Goal: Task Accomplishment & Management: Manage account settings

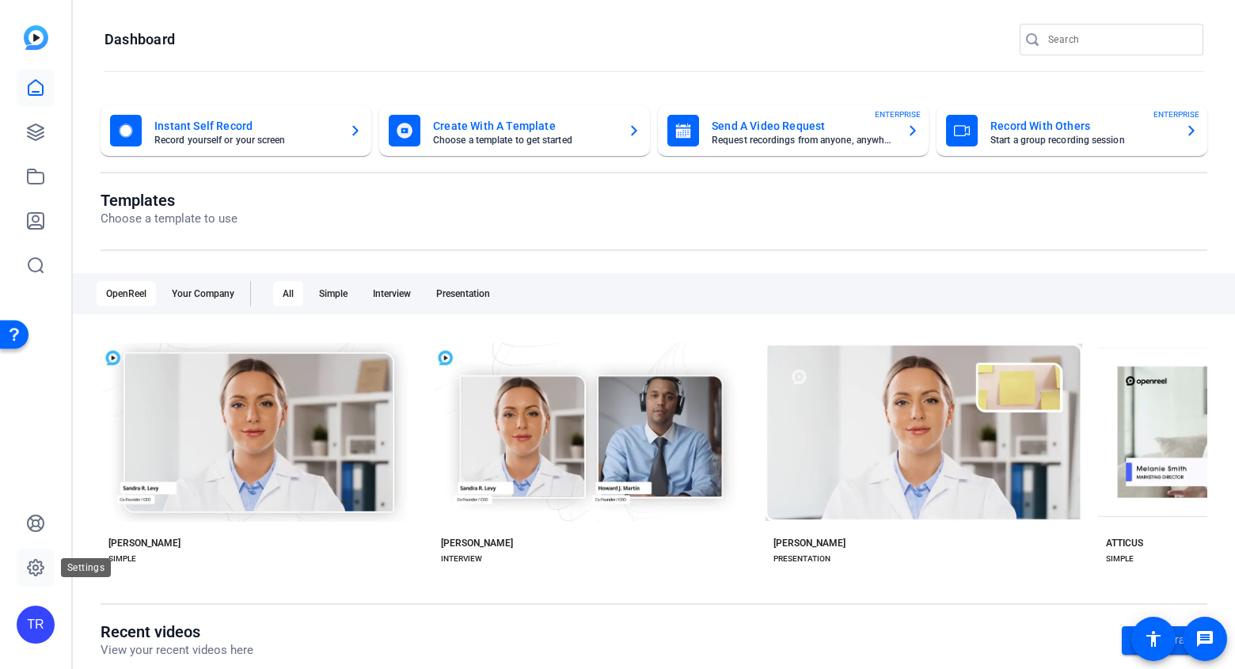
click at [36, 567] on icon at bounding box center [35, 567] width 19 height 19
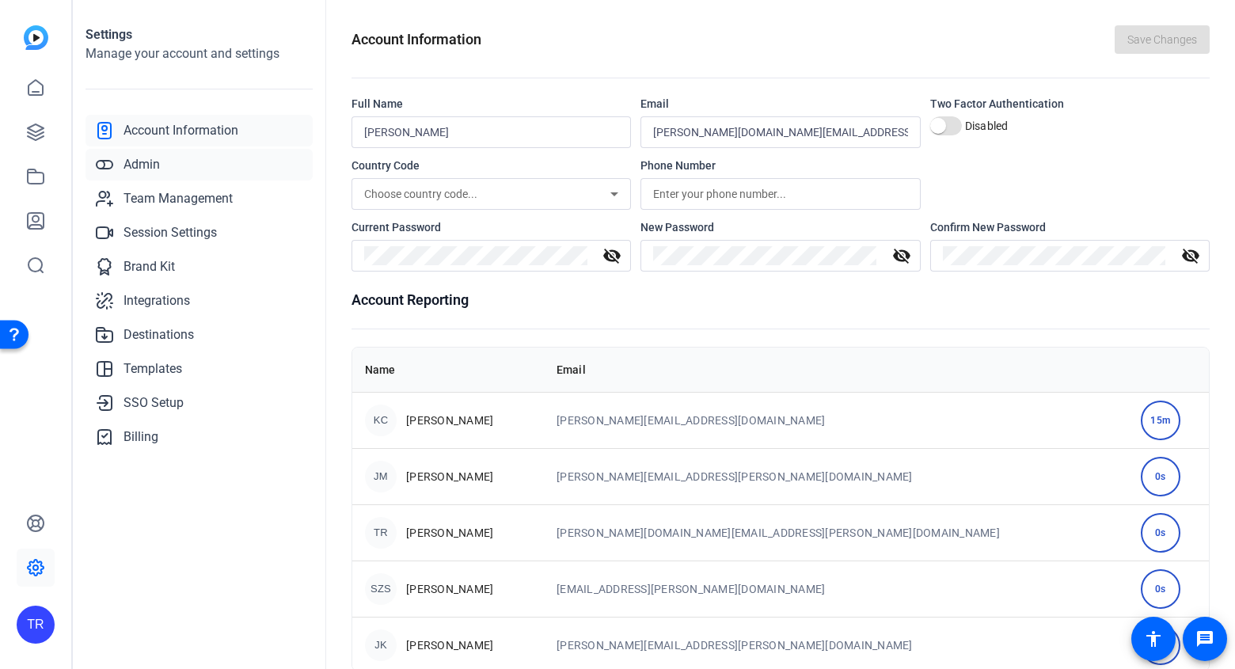
click at [132, 177] on link "Admin" at bounding box center [198, 165] width 227 height 32
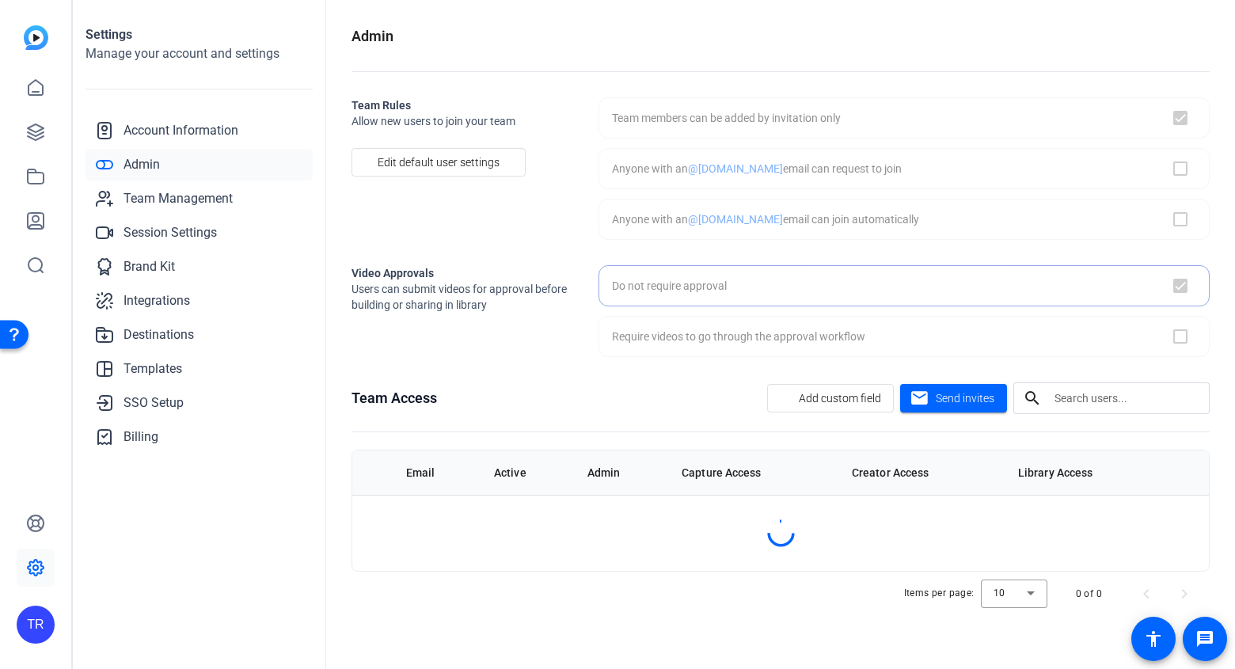
checkbox input "true"
click at [138, 165] on span "Admin" at bounding box center [141, 164] width 36 height 19
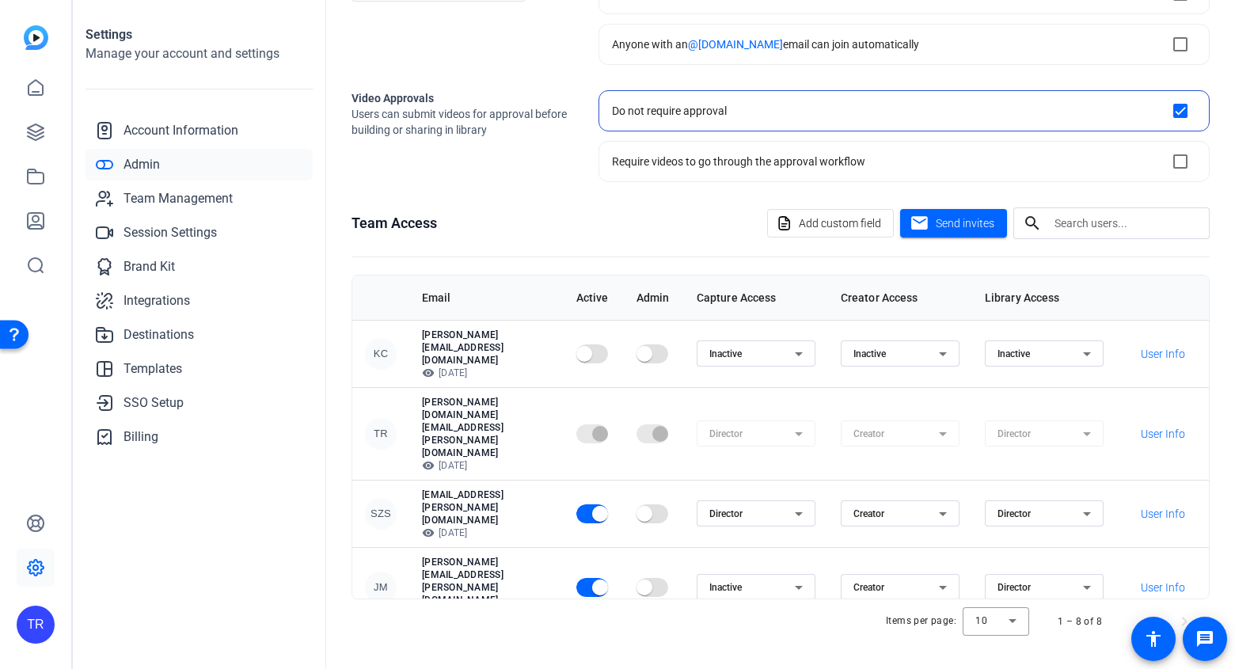
click at [233, 565] on div "Settings Manage your account and settings Account Information Admin Team Manage…" at bounding box center [199, 334] width 253 height 669
click at [29, 84] on icon at bounding box center [35, 87] width 14 height 15
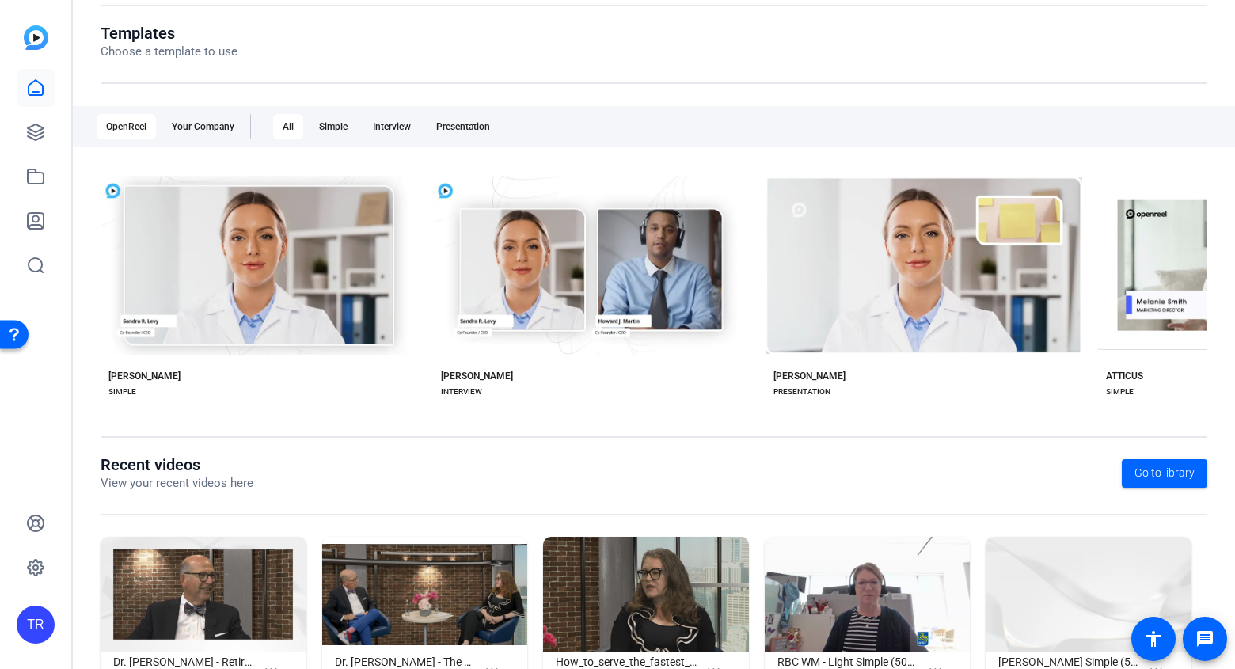
scroll to position [107, 0]
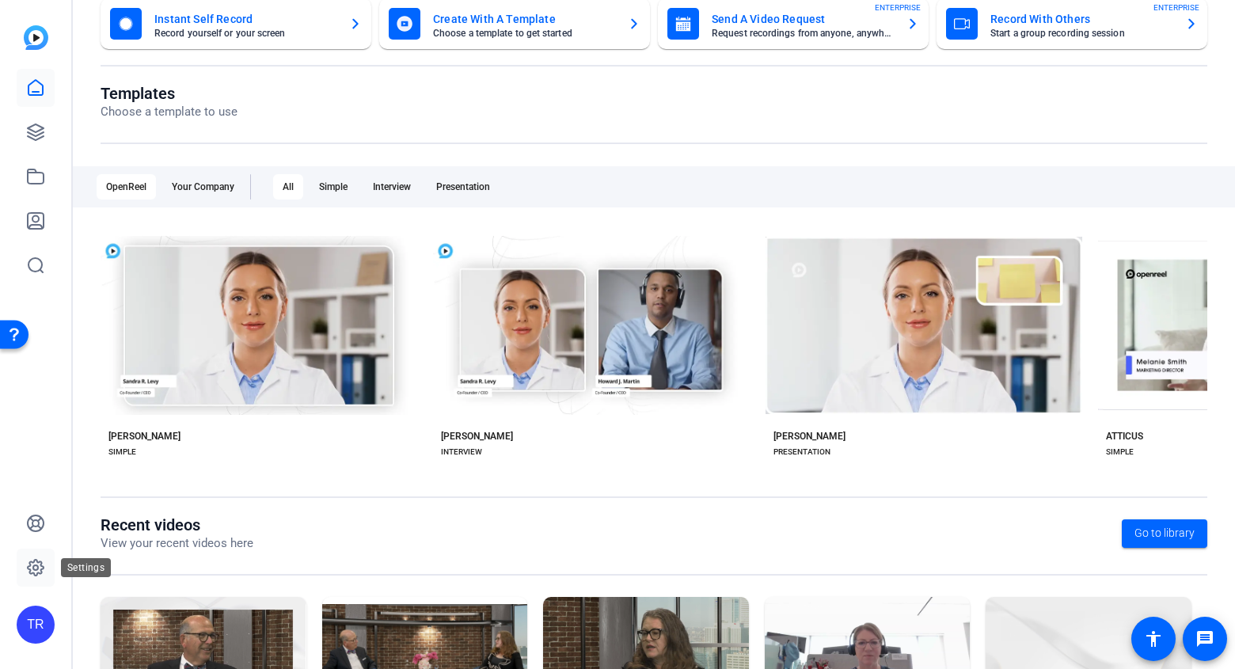
click at [30, 562] on icon at bounding box center [35, 567] width 19 height 19
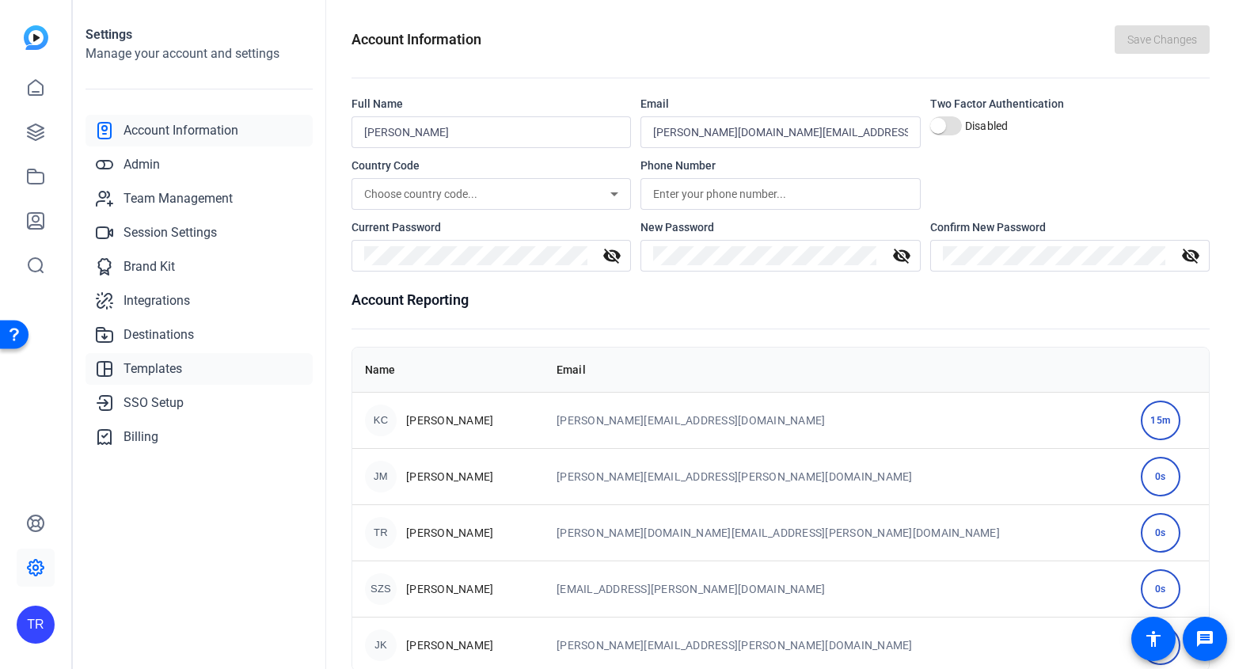
click at [164, 364] on span "Templates" at bounding box center [152, 368] width 59 height 19
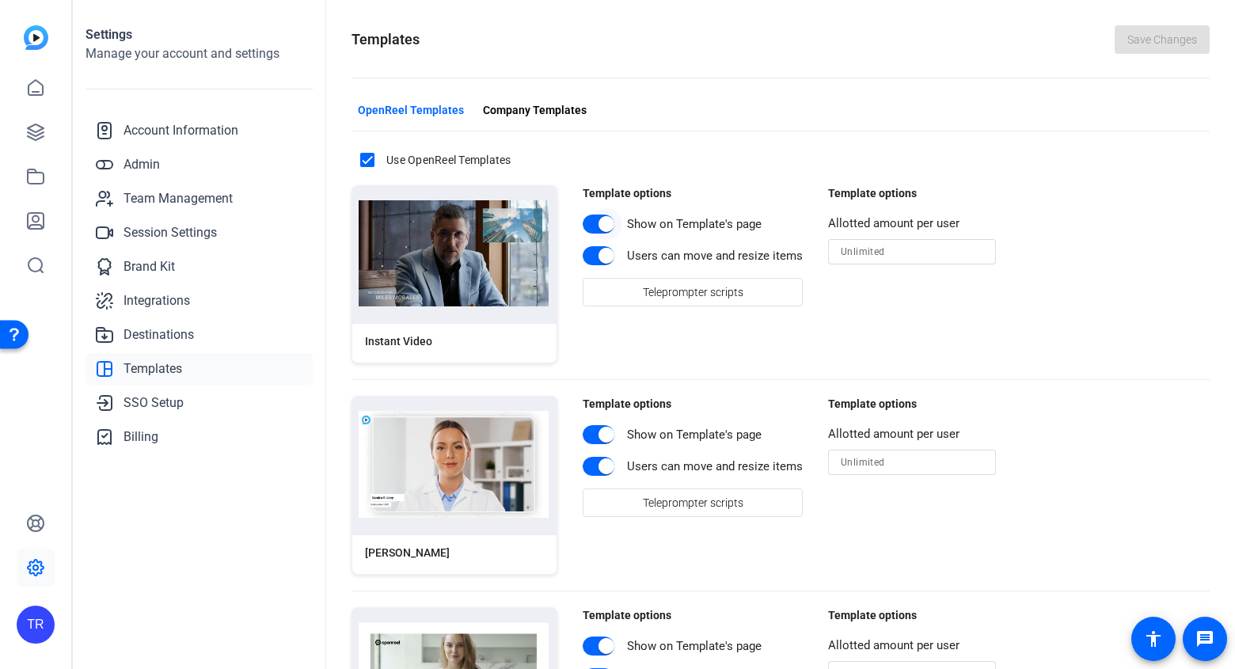
click at [589, 226] on span "button" at bounding box center [599, 224] width 32 height 19
click at [583, 436] on span "button" at bounding box center [599, 434] width 32 height 19
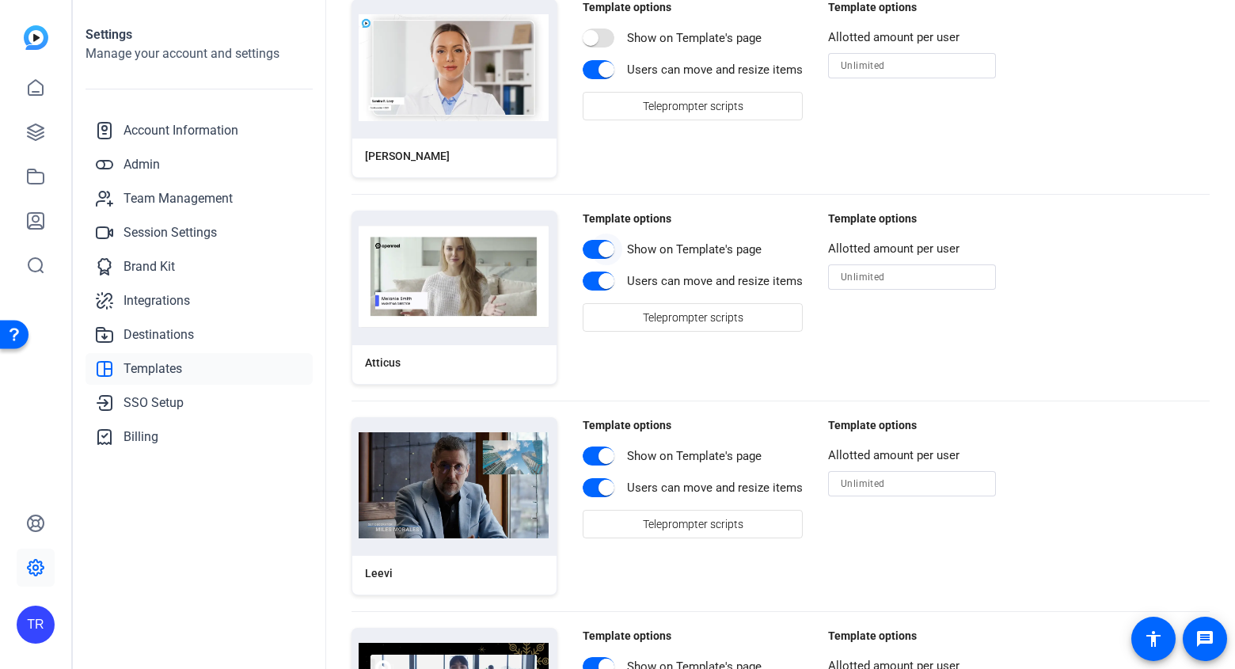
scroll to position [396, 0]
click at [591, 243] on span "button" at bounding box center [607, 250] width 32 height 32
click at [587, 461] on span "button" at bounding box center [599, 456] width 32 height 19
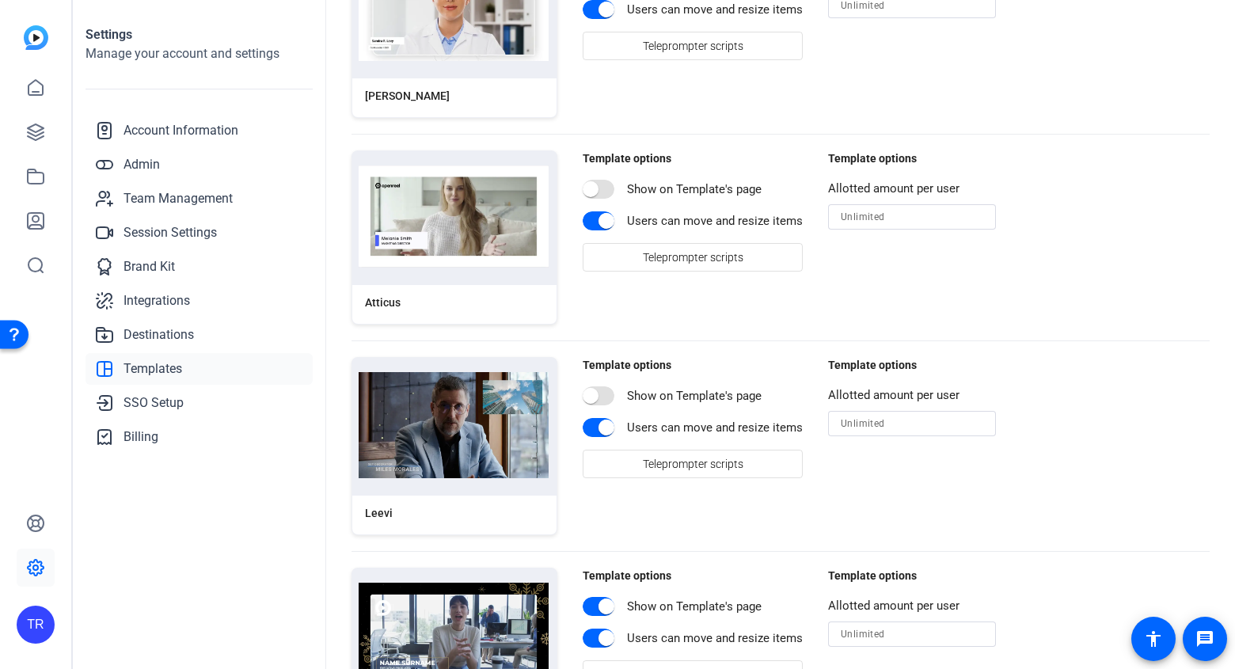
scroll to position [665, 0]
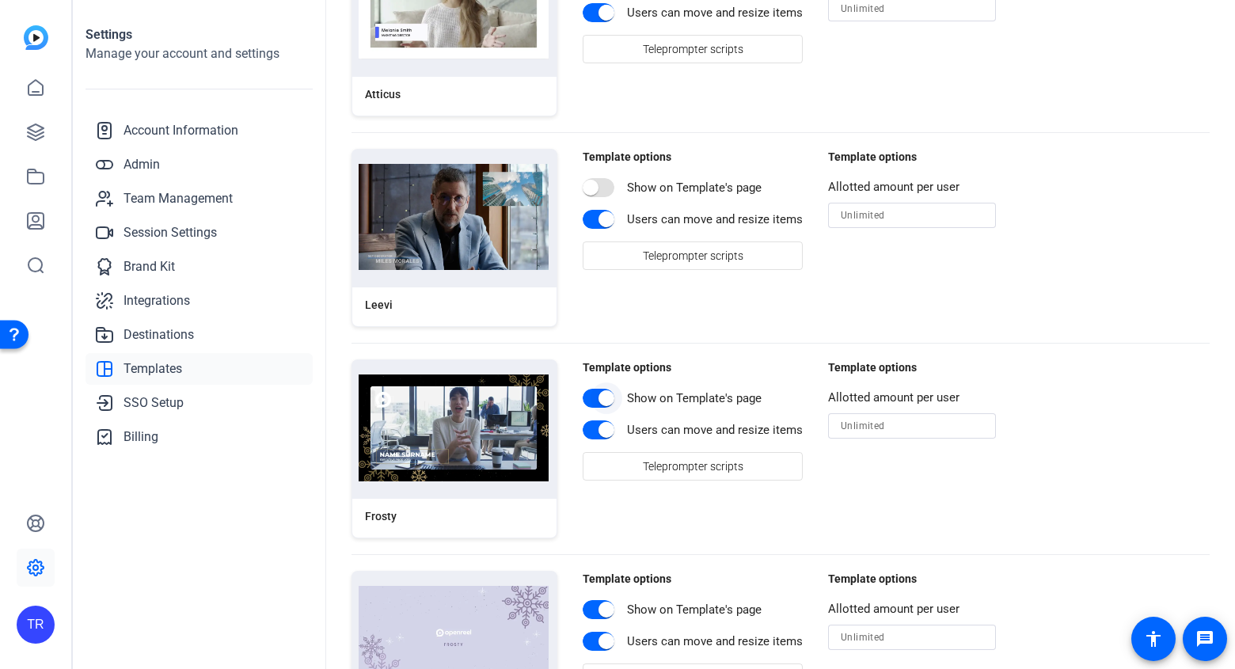
click at [594, 404] on span "button" at bounding box center [607, 398] width 32 height 32
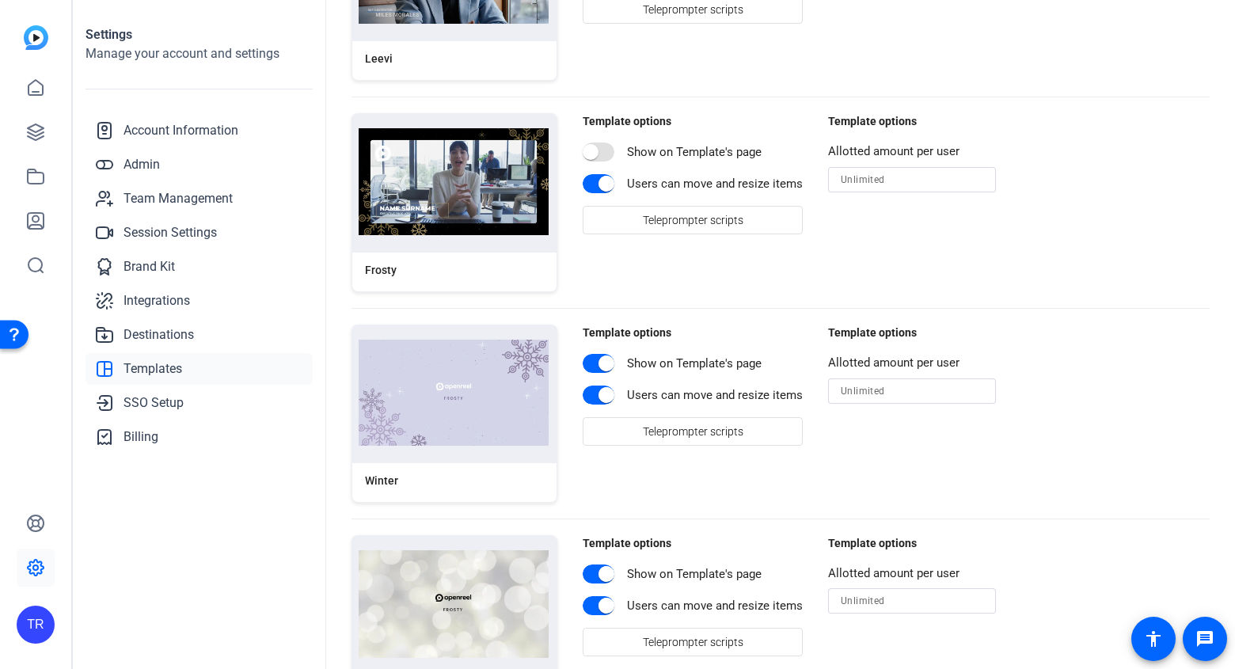
scroll to position [919, 0]
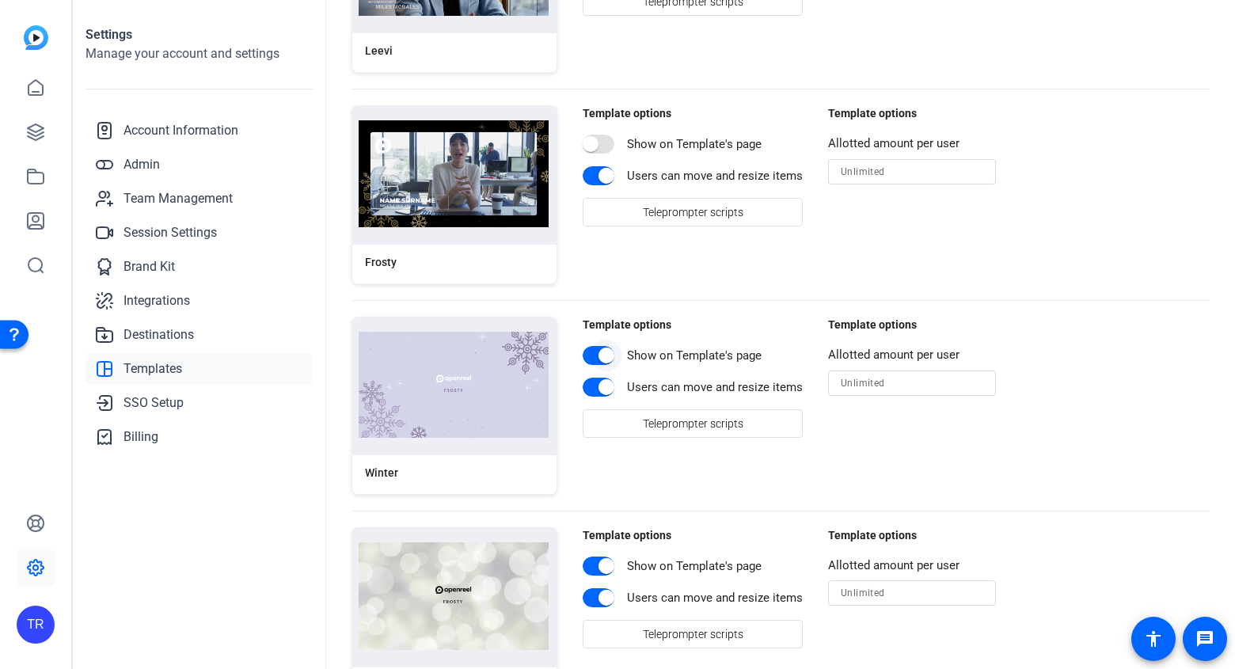
click at [593, 355] on span "button" at bounding box center [607, 356] width 32 height 32
click at [591, 564] on span "button" at bounding box center [607, 566] width 32 height 32
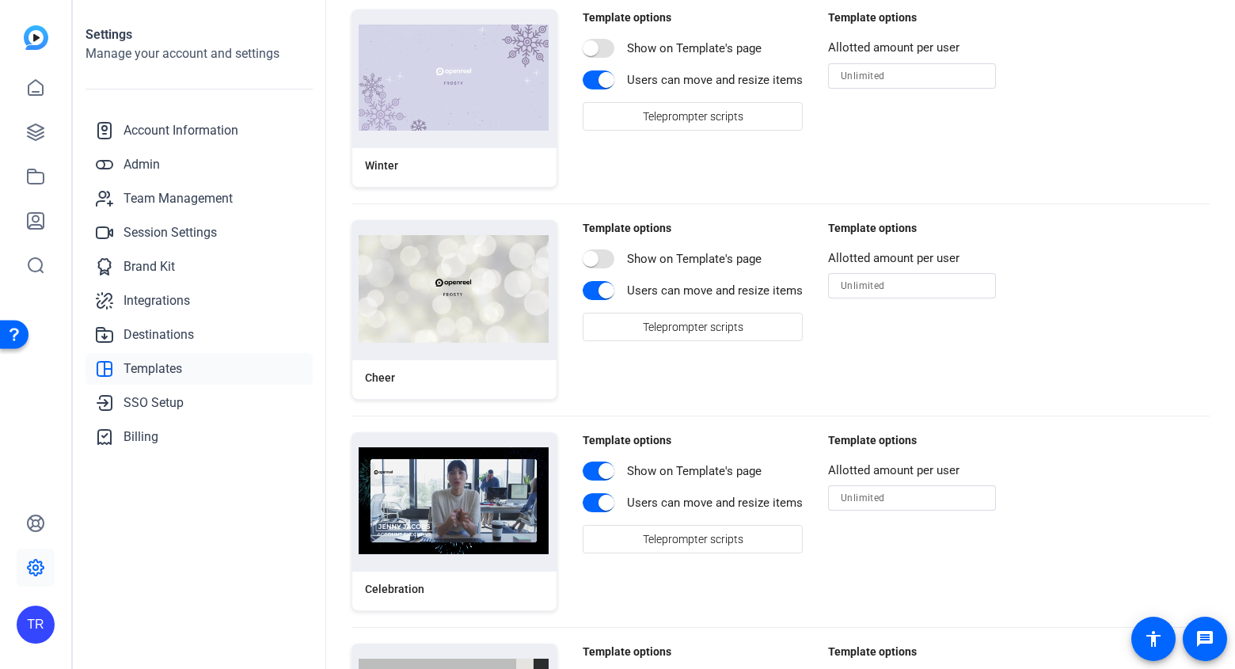
scroll to position [1342, 0]
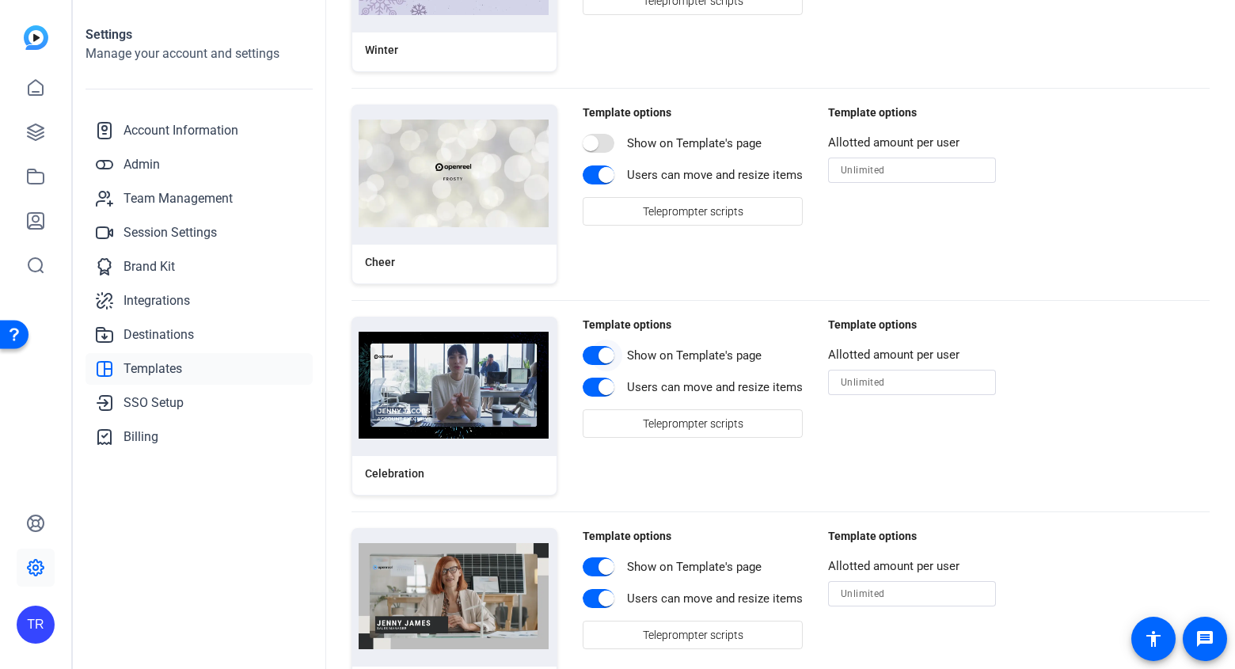
click at [588, 355] on span "button" at bounding box center [599, 355] width 32 height 19
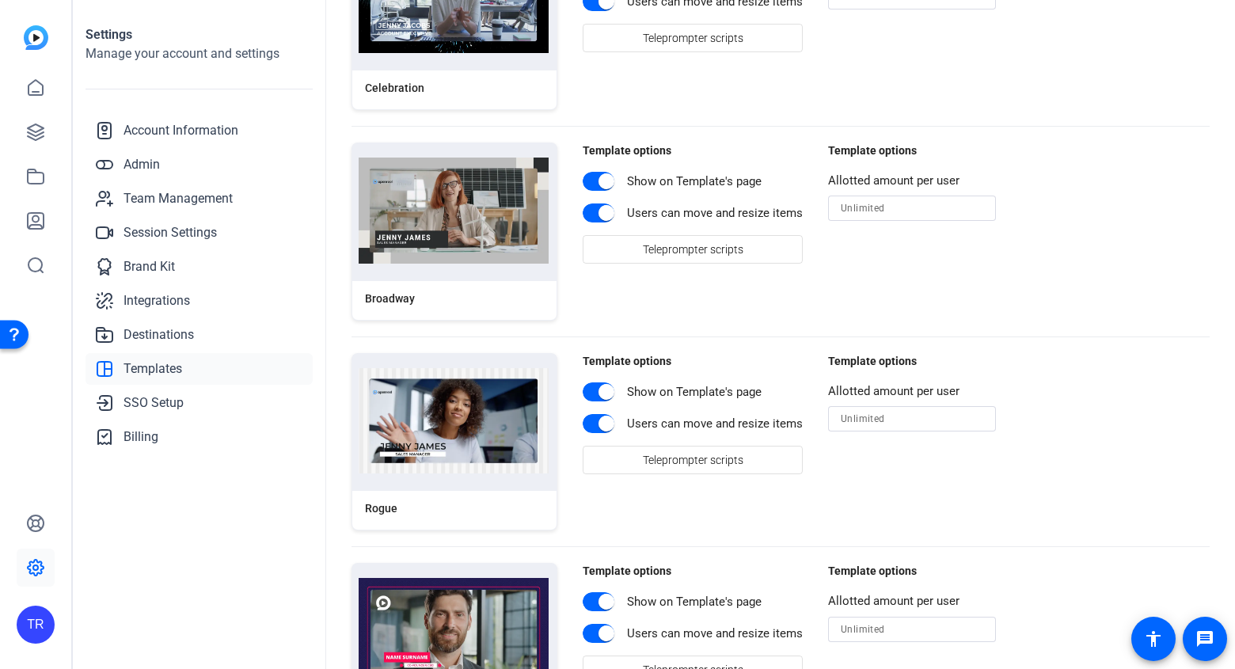
scroll to position [1444, 0]
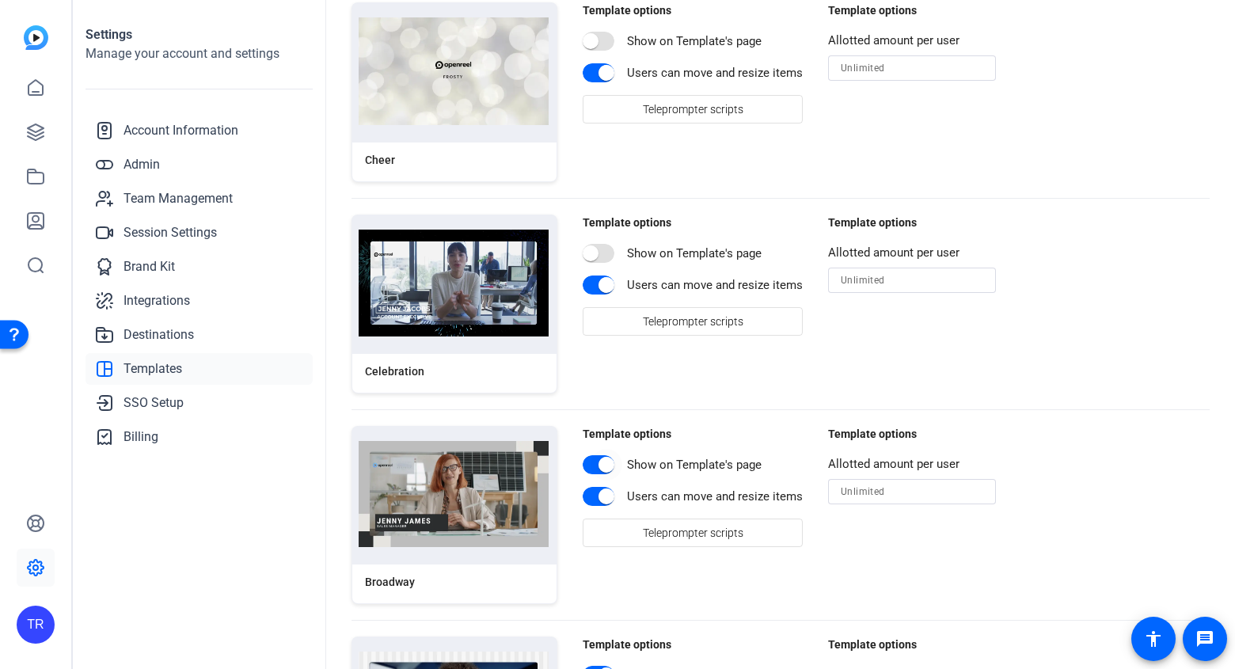
drag, startPoint x: 591, startPoint y: 463, endPoint x: 659, endPoint y: 509, distance: 82.8
click at [591, 463] on span "button" at bounding box center [607, 465] width 32 height 32
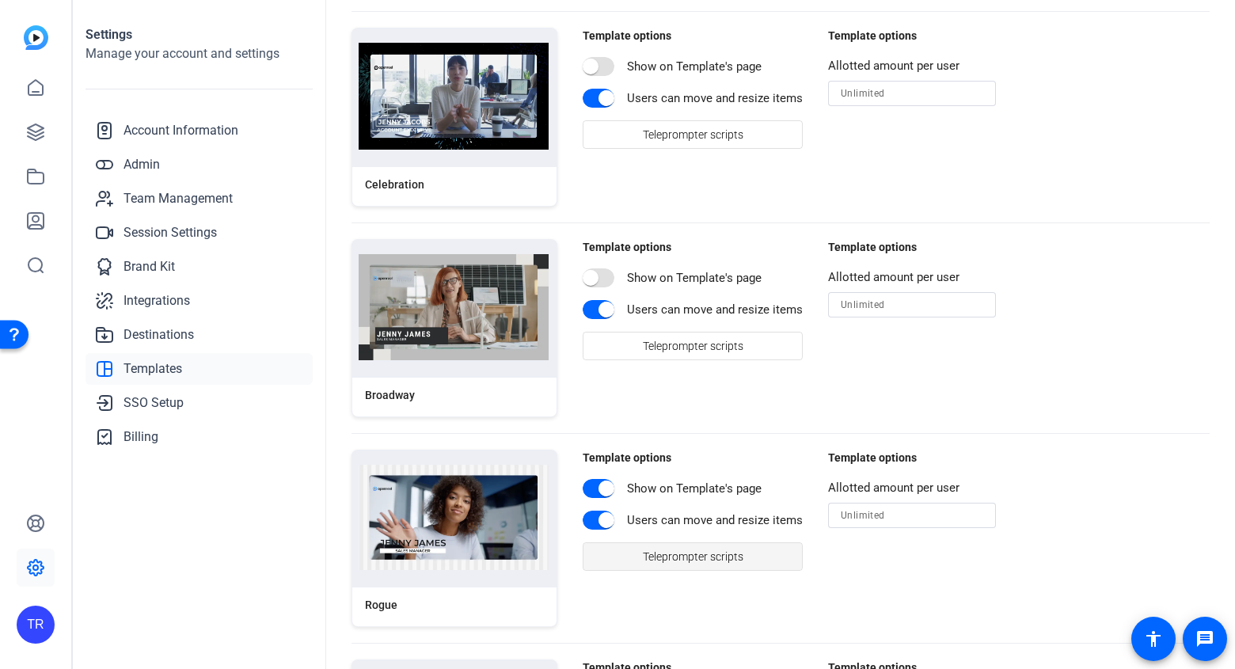
scroll to position [1683, 0]
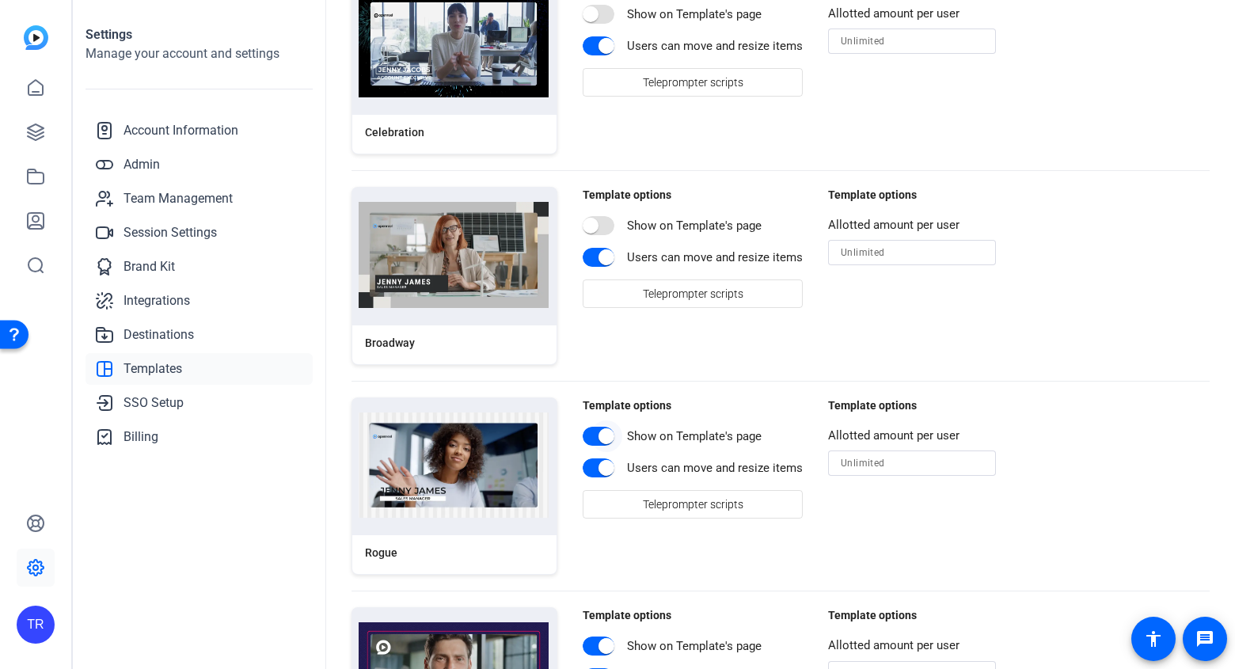
click at [587, 437] on span "button" at bounding box center [599, 436] width 32 height 19
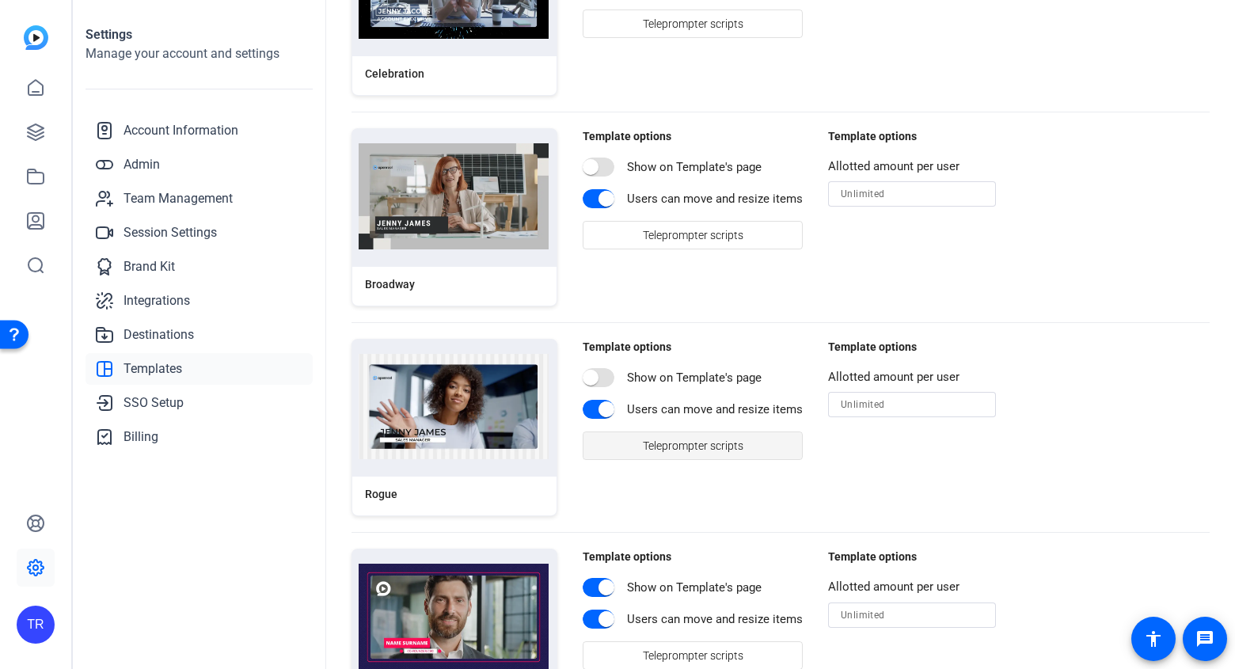
scroll to position [1820, 0]
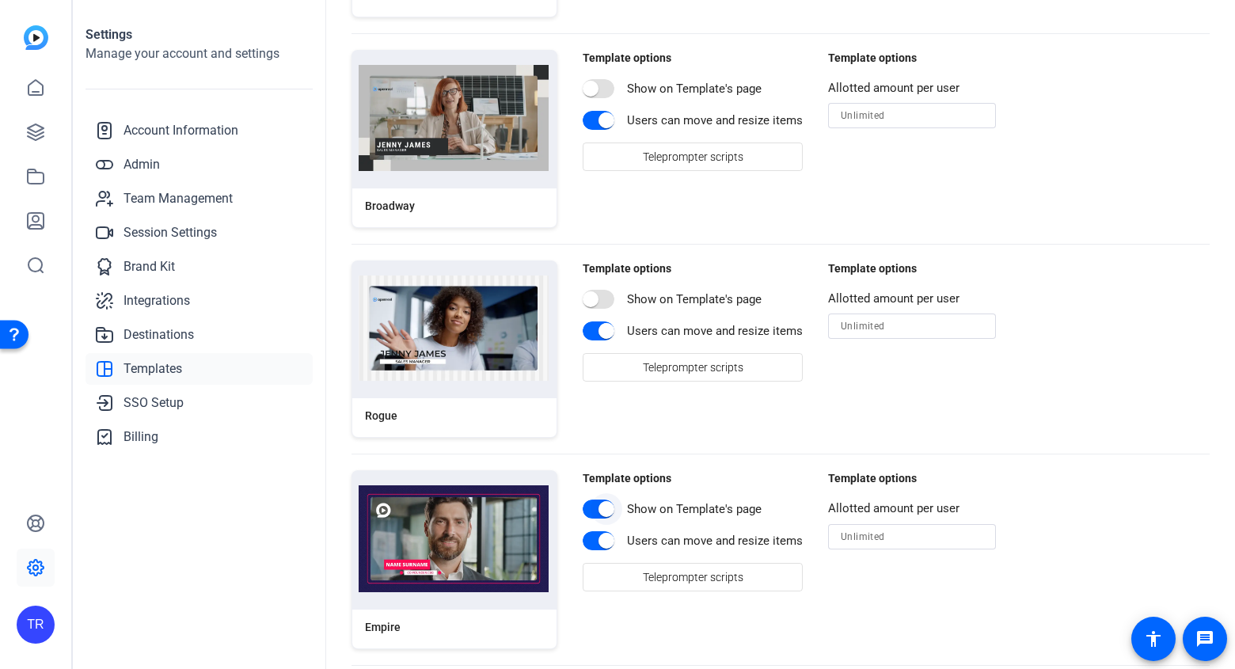
click at [591, 508] on span "button" at bounding box center [607, 509] width 32 height 32
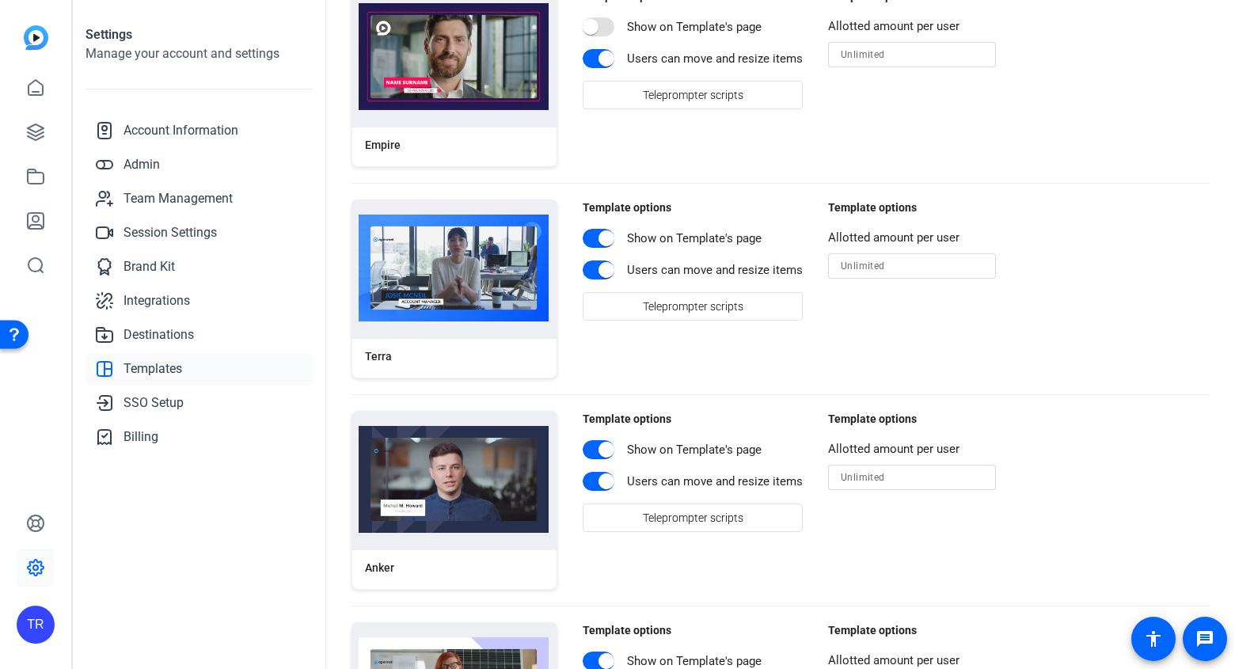
scroll to position [2301, 0]
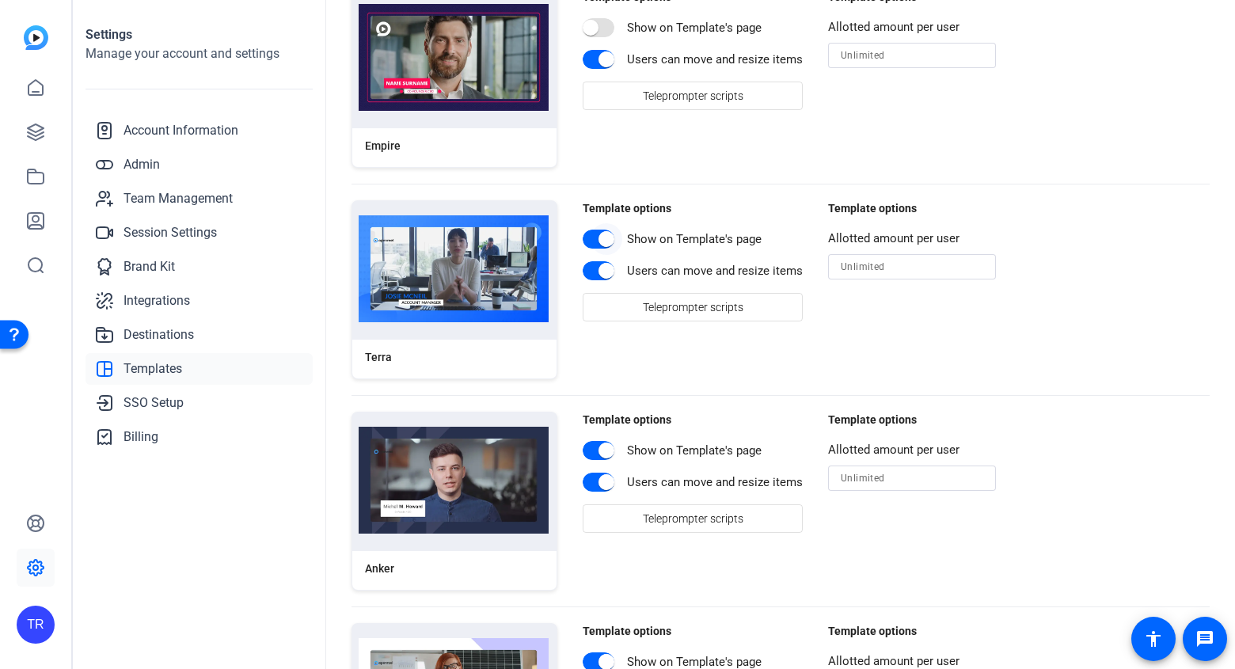
click at [591, 240] on span "button" at bounding box center [607, 239] width 32 height 32
click at [592, 454] on span "button" at bounding box center [607, 451] width 32 height 32
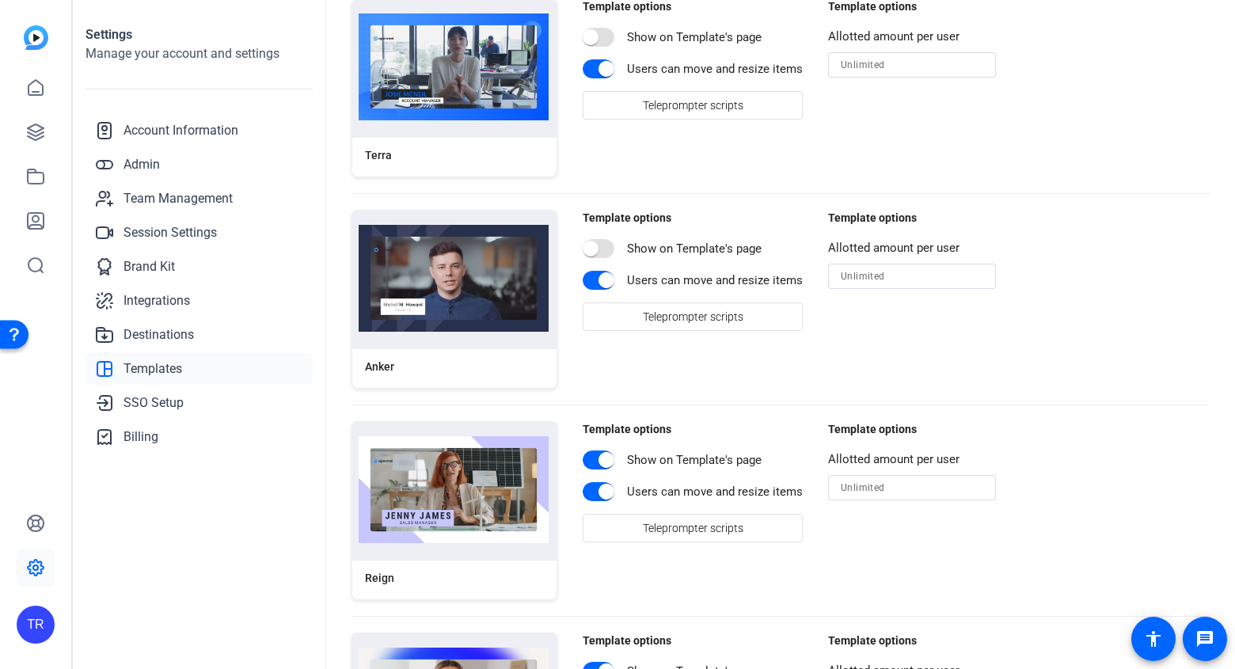
scroll to position [2620, 0]
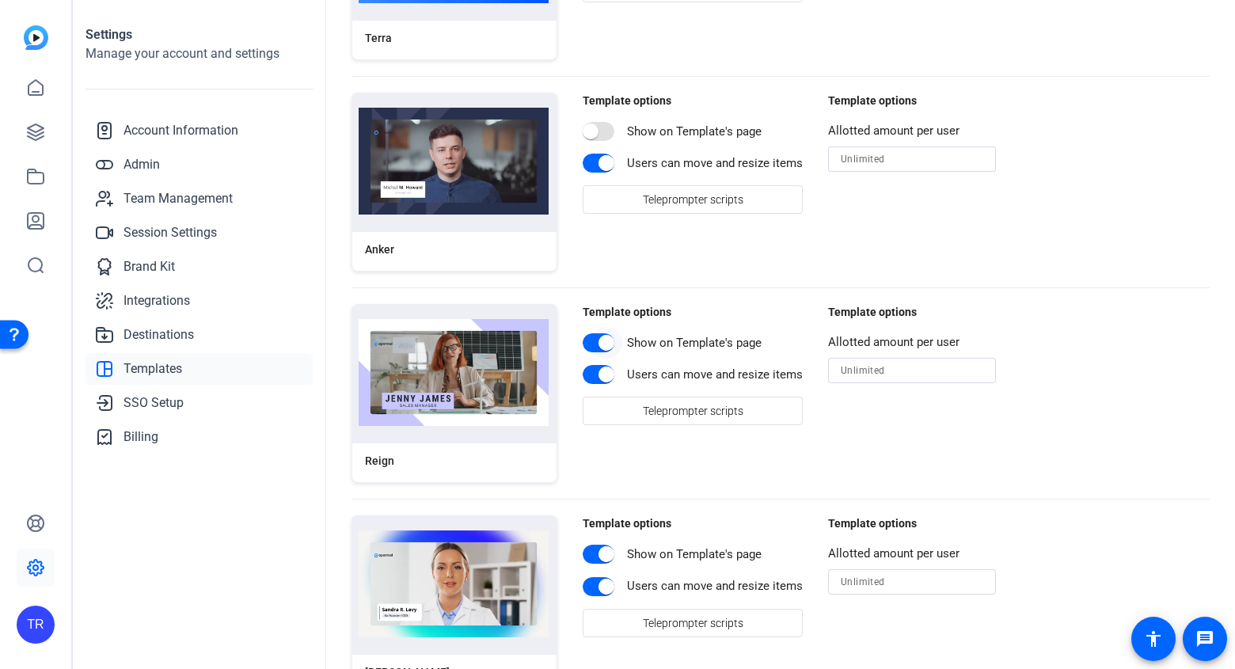
click at [591, 346] on span "button" at bounding box center [607, 343] width 32 height 32
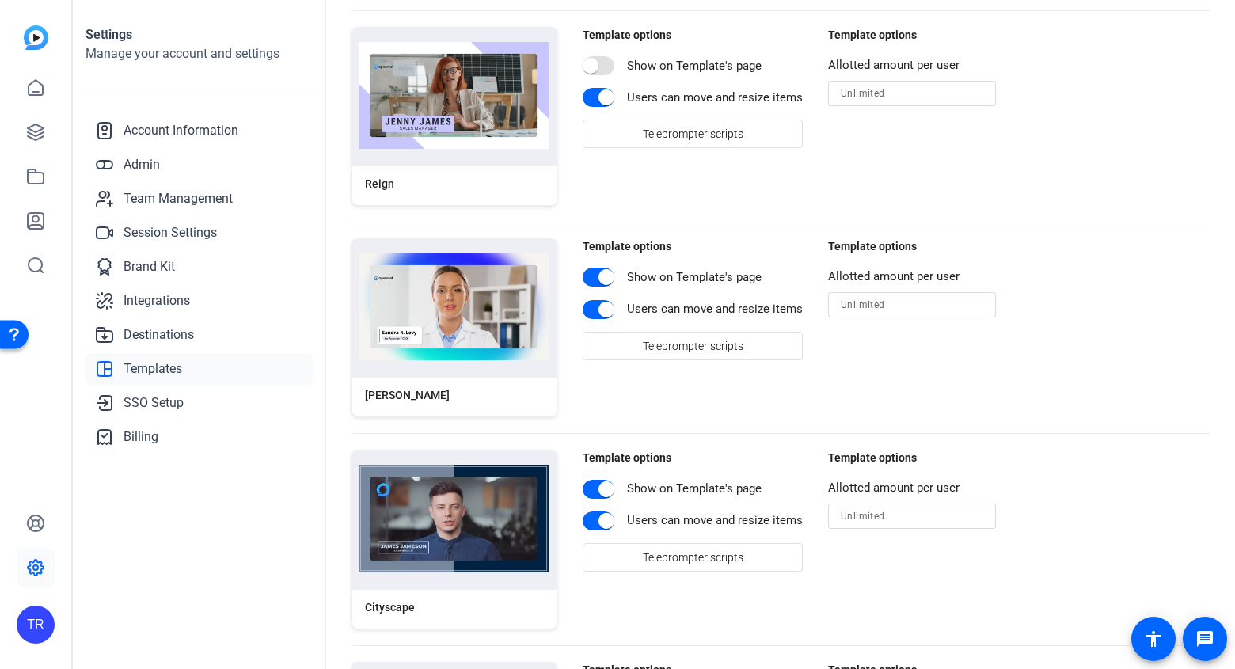
scroll to position [2929, 0]
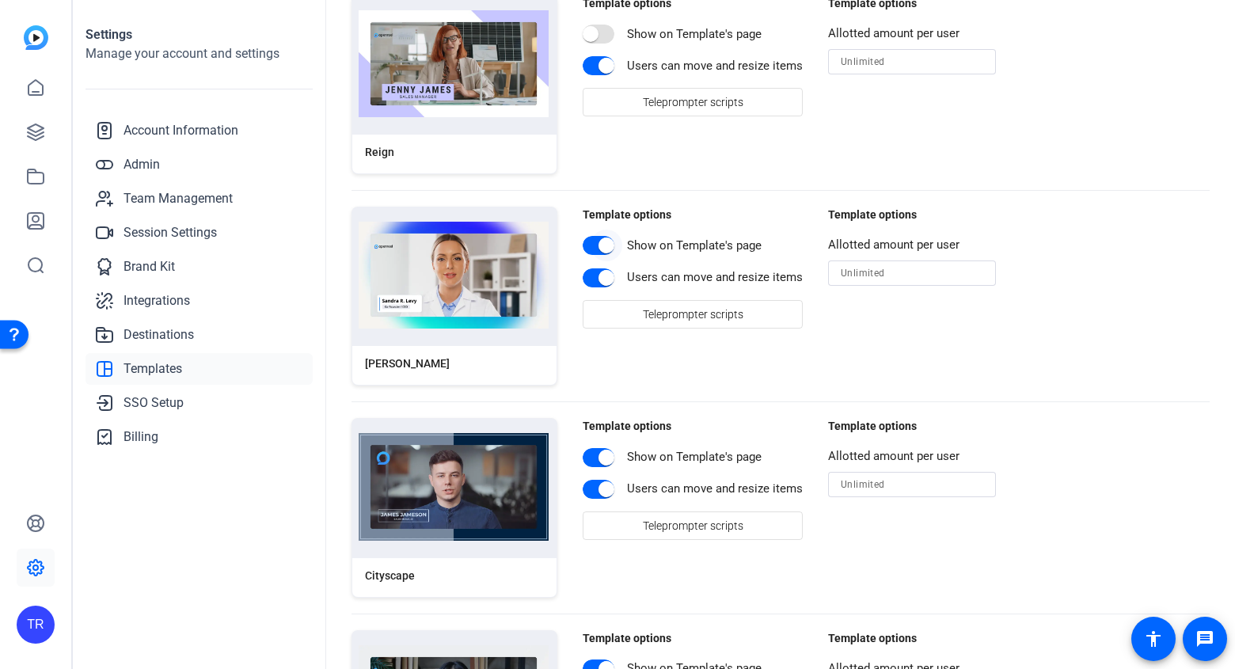
click at [589, 248] on span "button" at bounding box center [599, 245] width 32 height 19
drag, startPoint x: 593, startPoint y: 454, endPoint x: 713, endPoint y: 477, distance: 122.3
click at [593, 454] on span "button" at bounding box center [607, 458] width 32 height 32
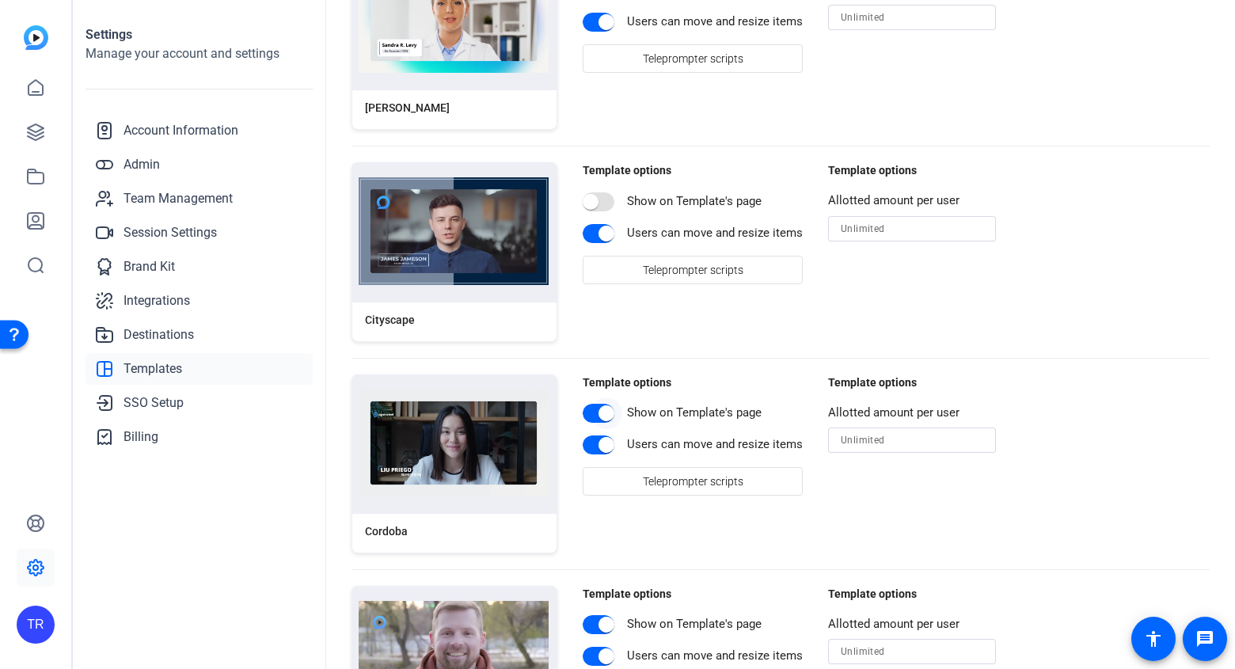
click at [584, 410] on span "button" at bounding box center [599, 413] width 32 height 19
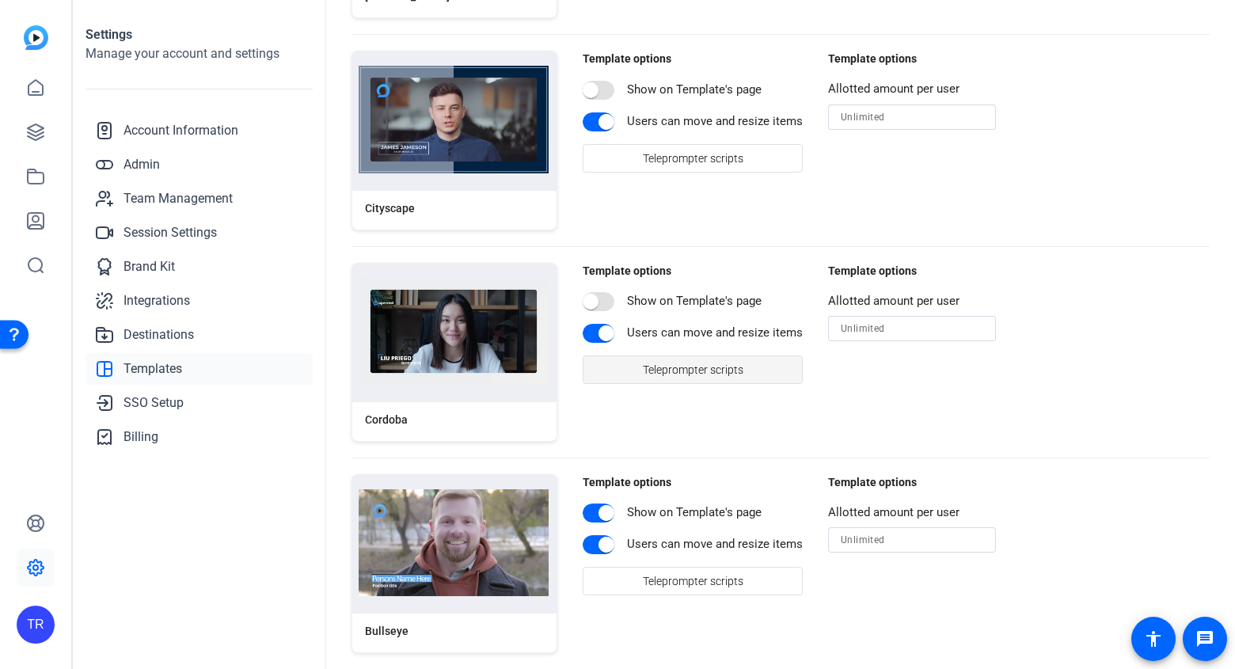
scroll to position [3663, 0]
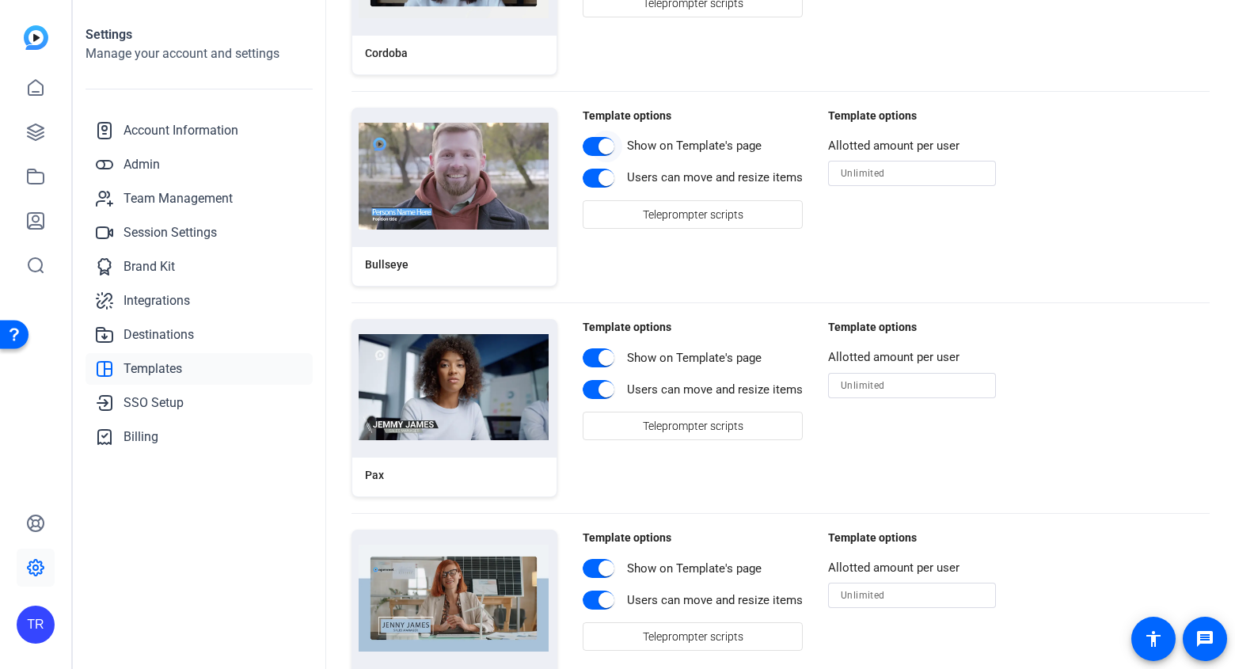
click at [591, 148] on span "button" at bounding box center [607, 147] width 32 height 32
click at [588, 355] on span "button" at bounding box center [599, 357] width 32 height 19
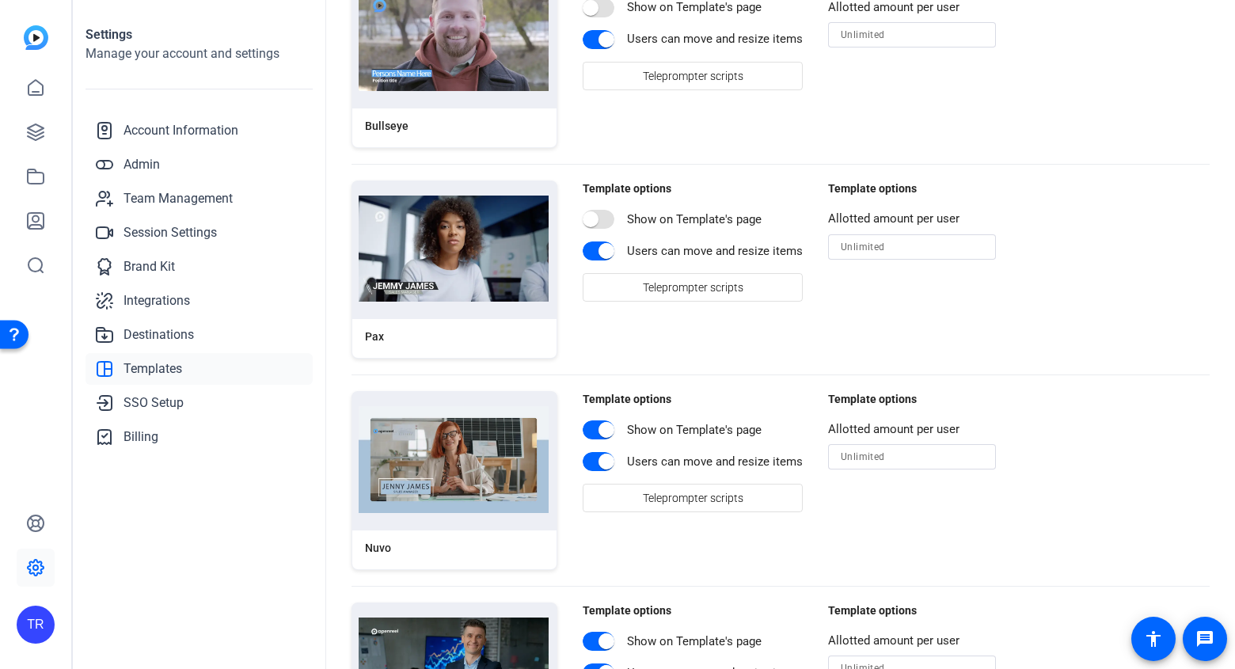
scroll to position [3871, 0]
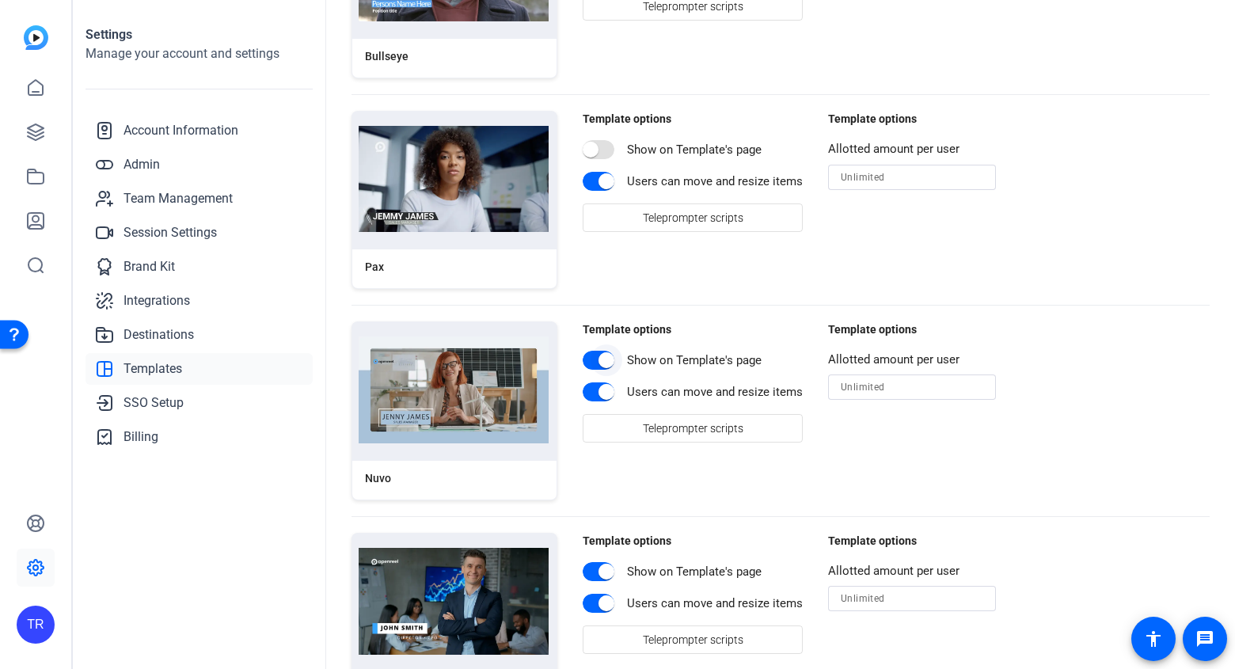
click at [594, 364] on span "button" at bounding box center [607, 360] width 32 height 32
click at [592, 568] on span "button" at bounding box center [607, 572] width 32 height 32
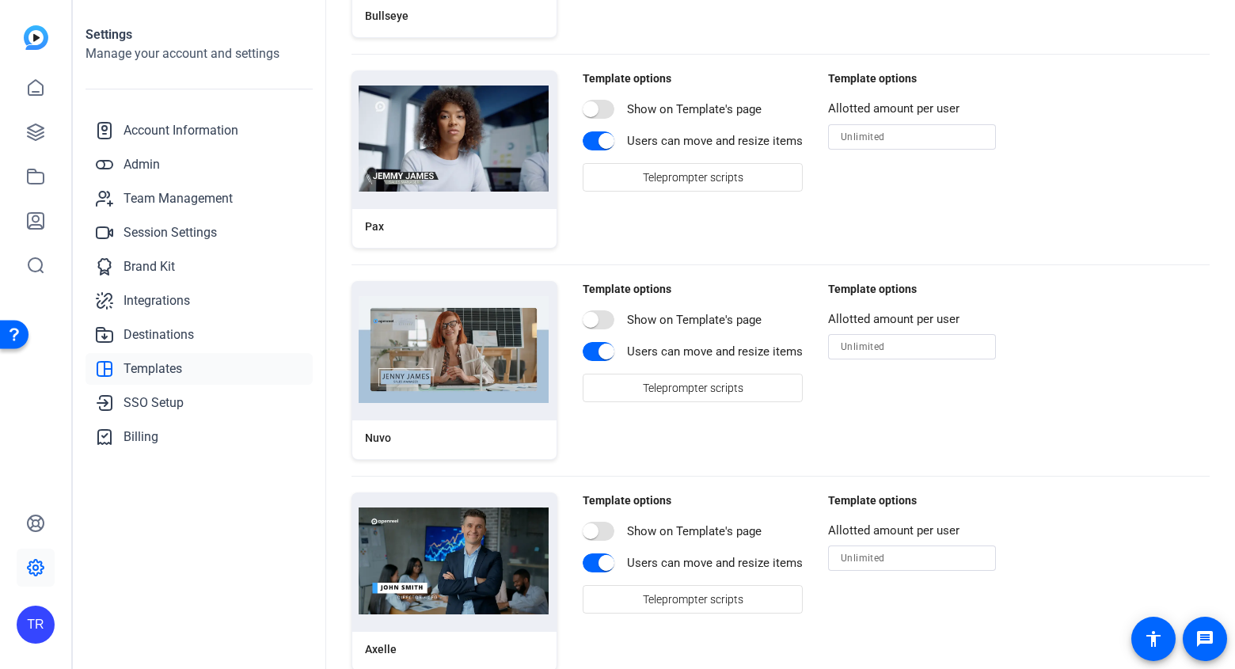
scroll to position [4115, 0]
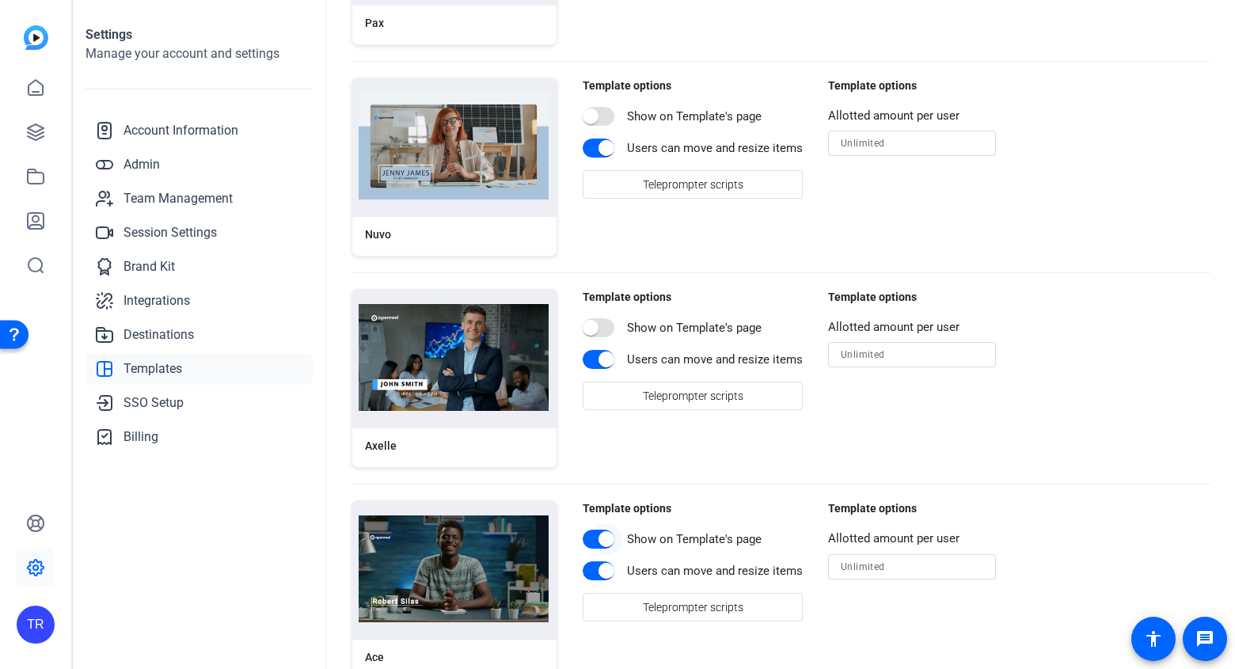
click at [587, 540] on span "button" at bounding box center [599, 539] width 32 height 19
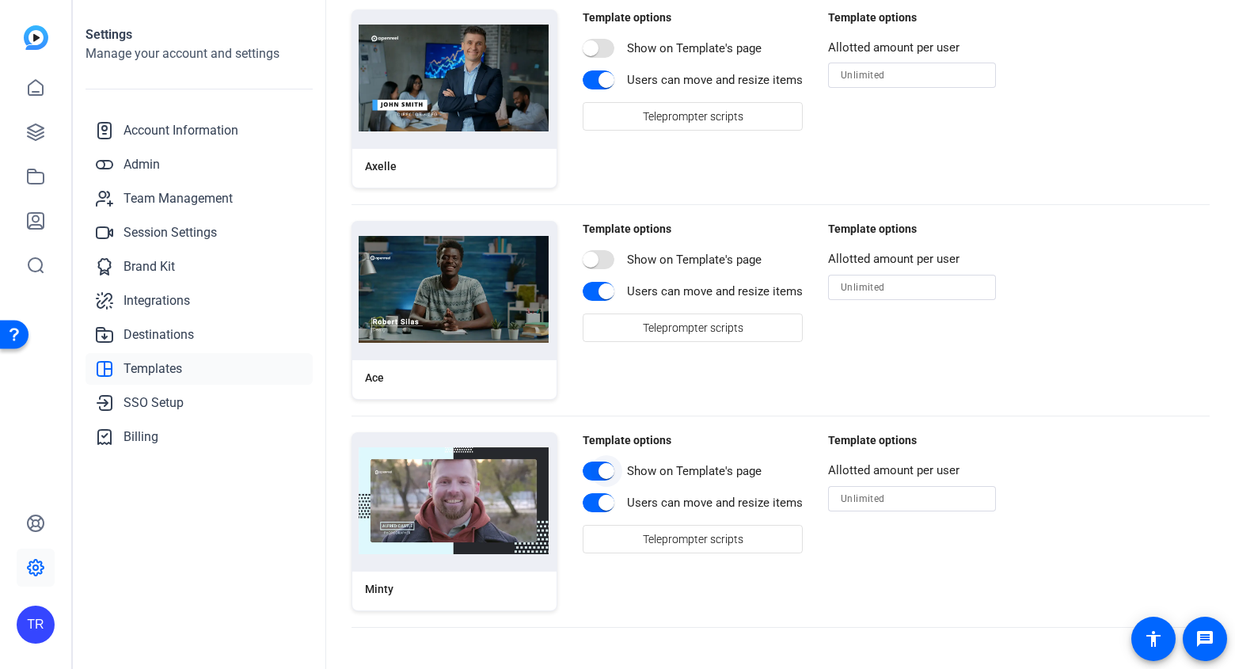
click at [592, 473] on span "button" at bounding box center [607, 471] width 32 height 32
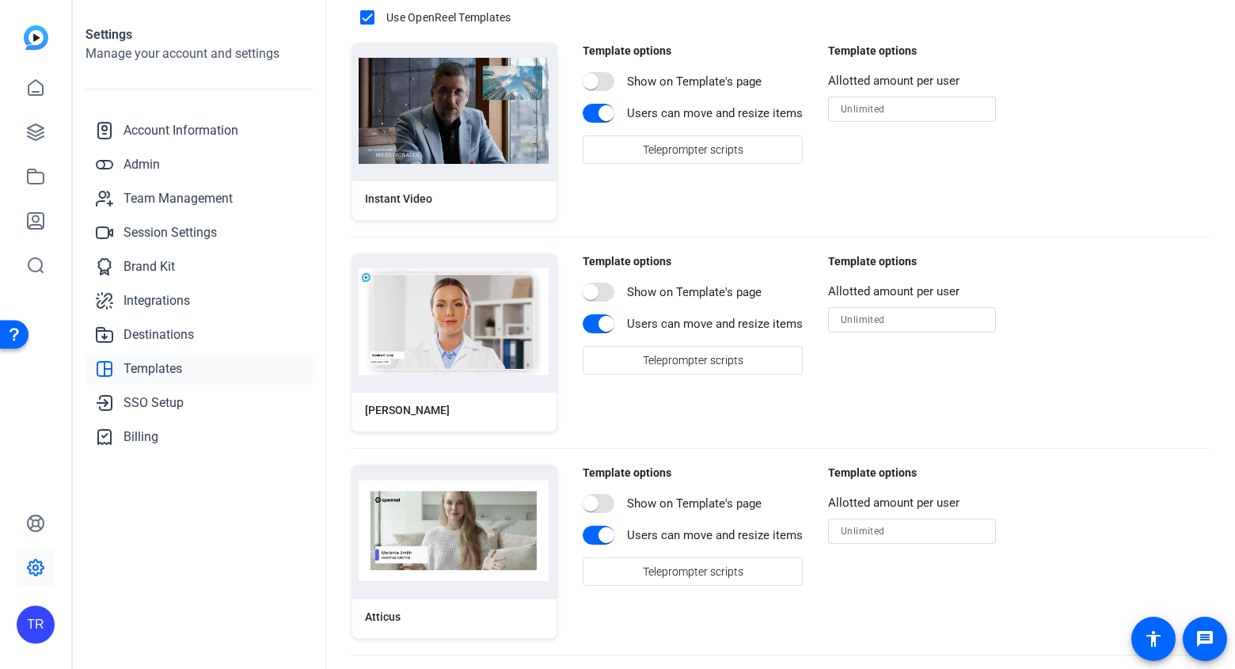
scroll to position [0, 0]
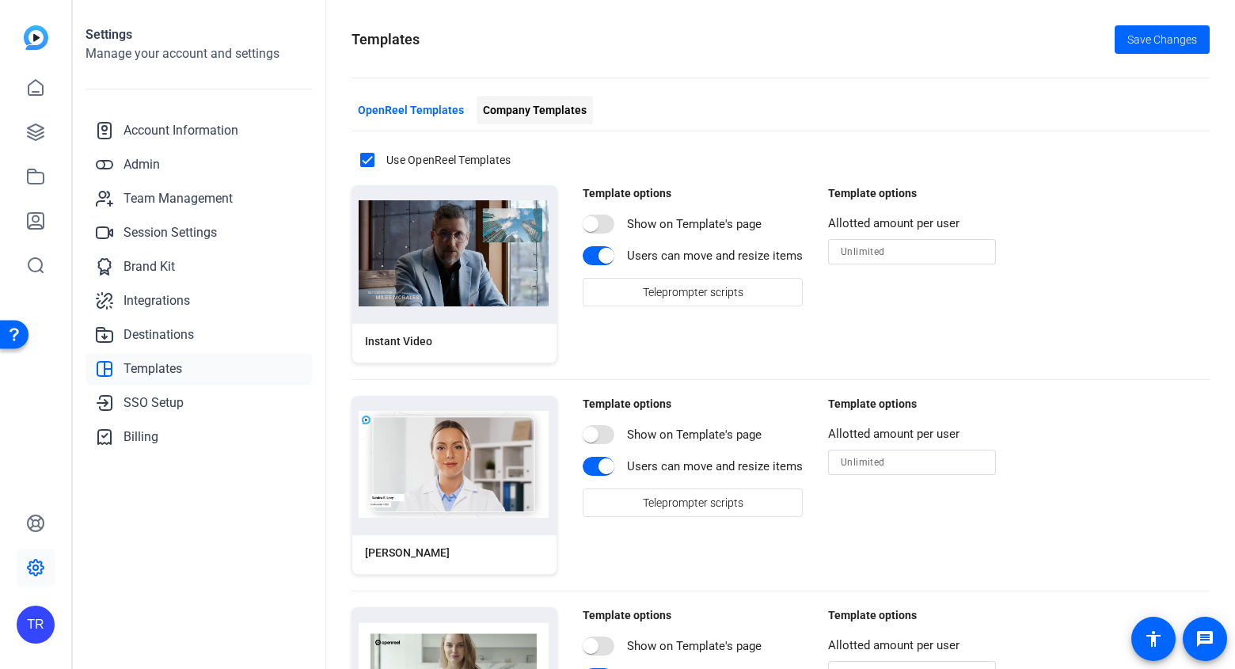
click at [492, 109] on span "Company Templates" at bounding box center [535, 110] width 104 height 17
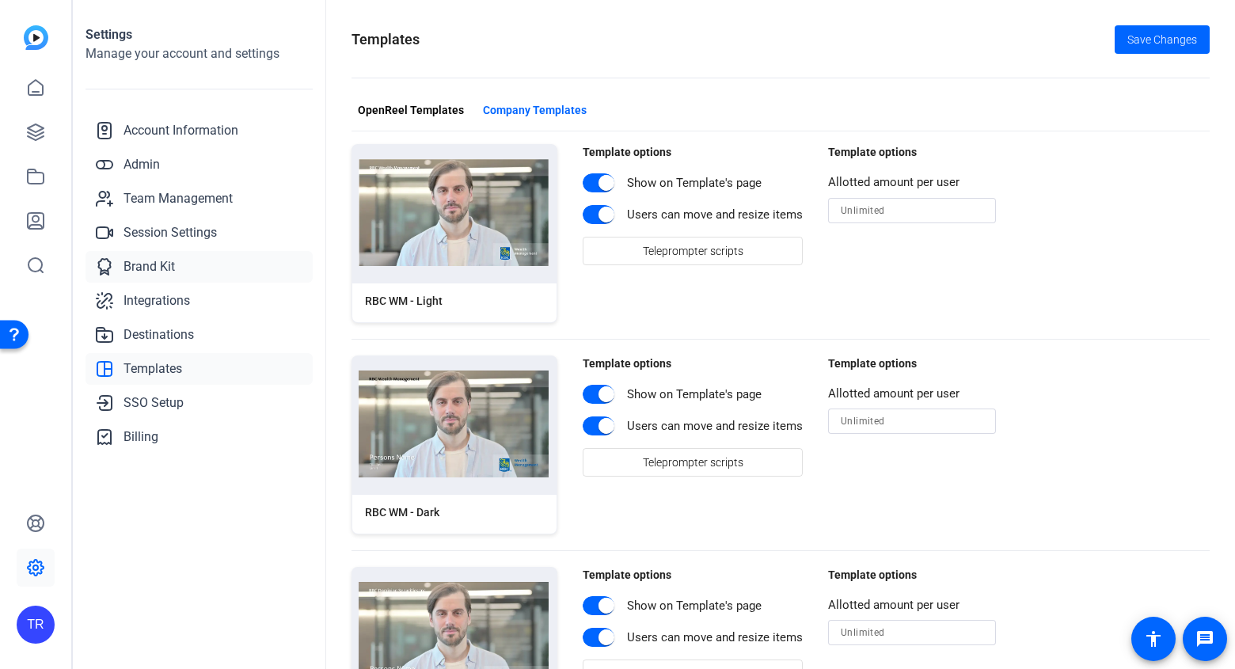
click at [138, 266] on span "Brand Kit" at bounding box center [148, 266] width 51 height 19
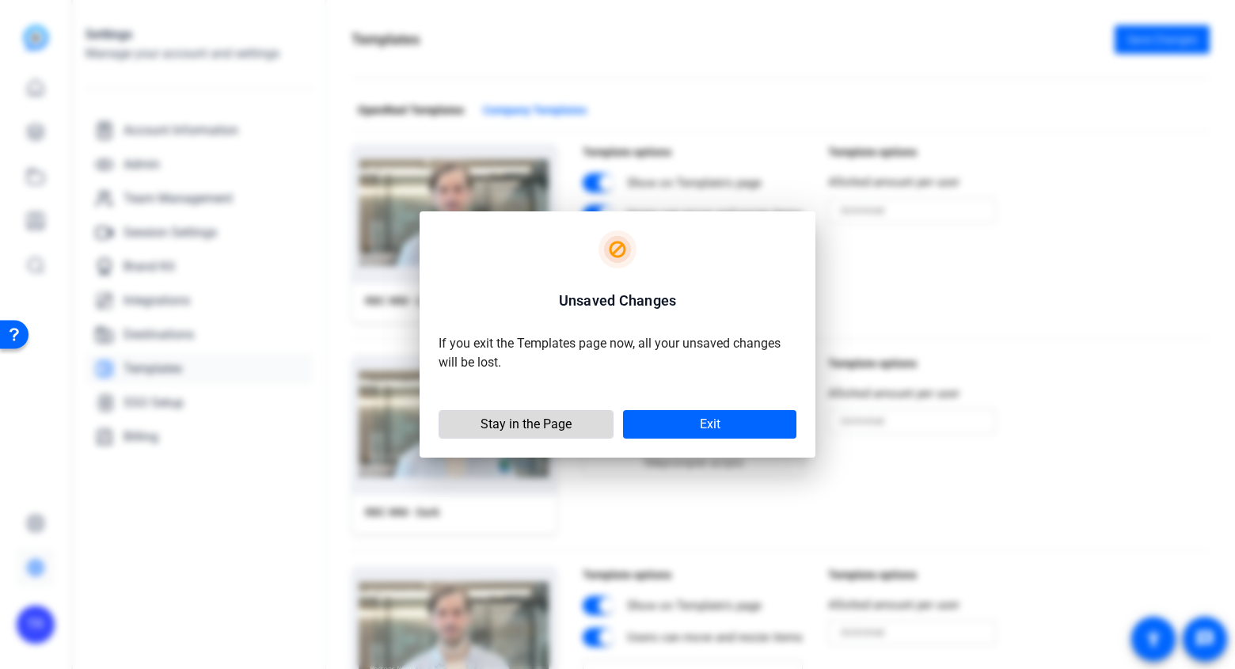
click at [500, 425] on span "Stay in the Page" at bounding box center [525, 424] width 91 height 16
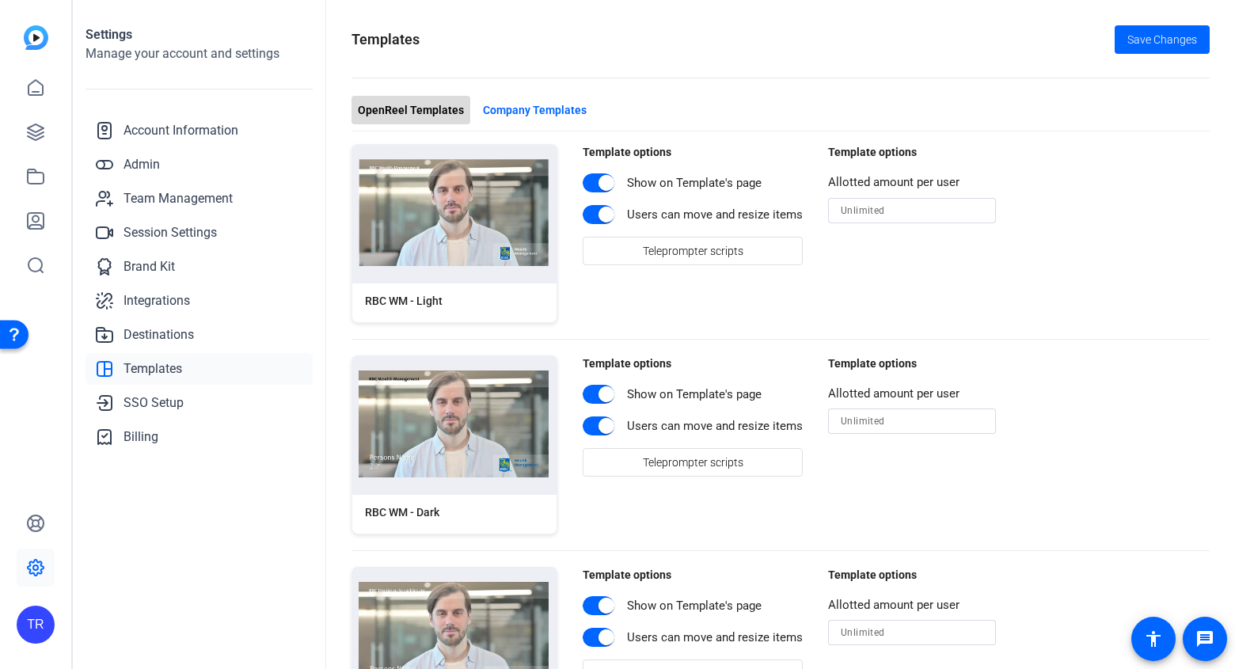
click at [420, 104] on span "OpenReel Templates" at bounding box center [411, 110] width 106 height 17
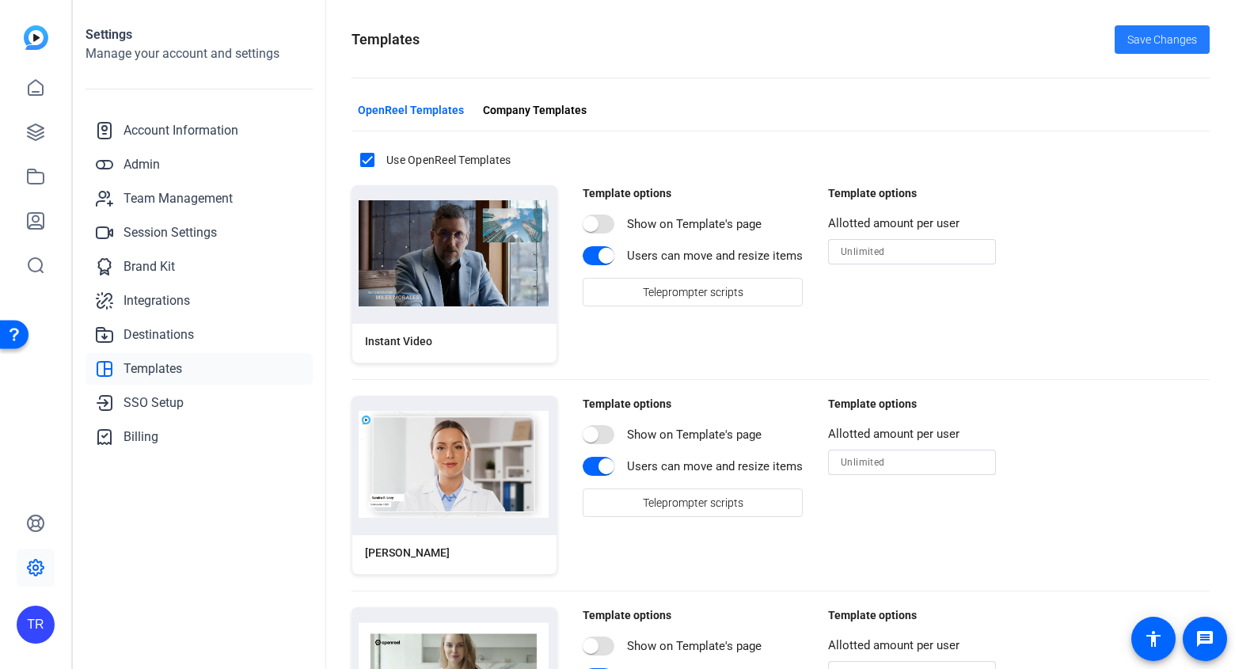
click at [1148, 44] on span "Save Changes" at bounding box center [1162, 40] width 70 height 17
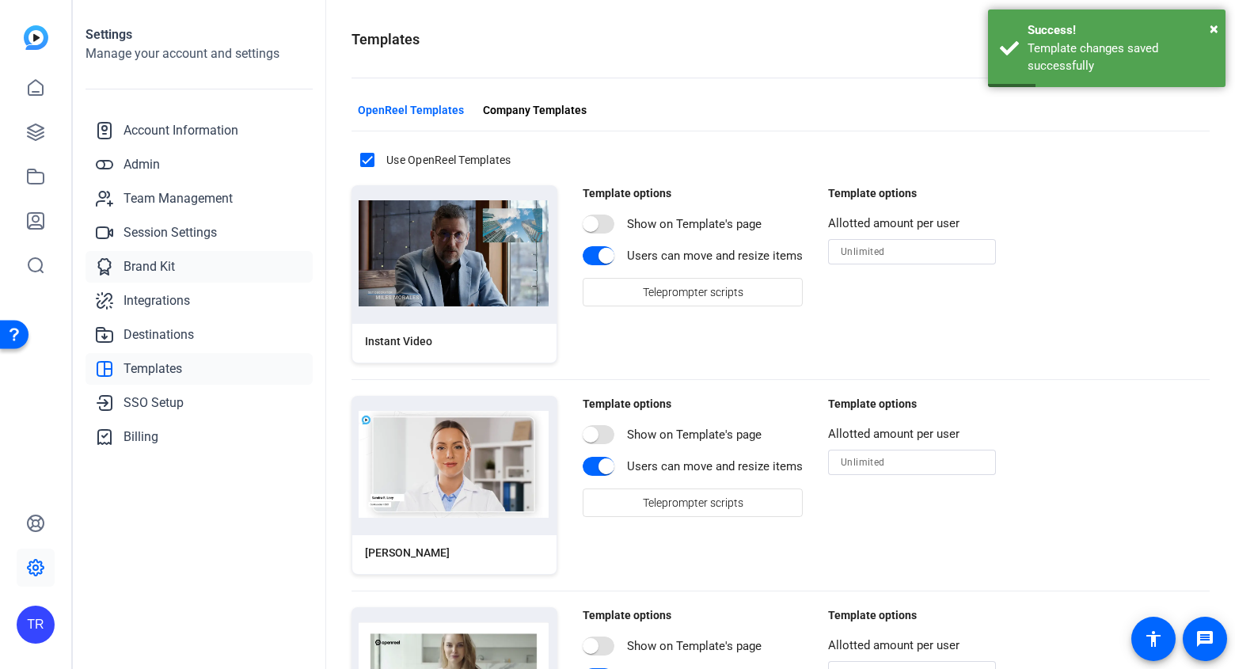
click at [137, 272] on span "Brand Kit" at bounding box center [148, 266] width 51 height 19
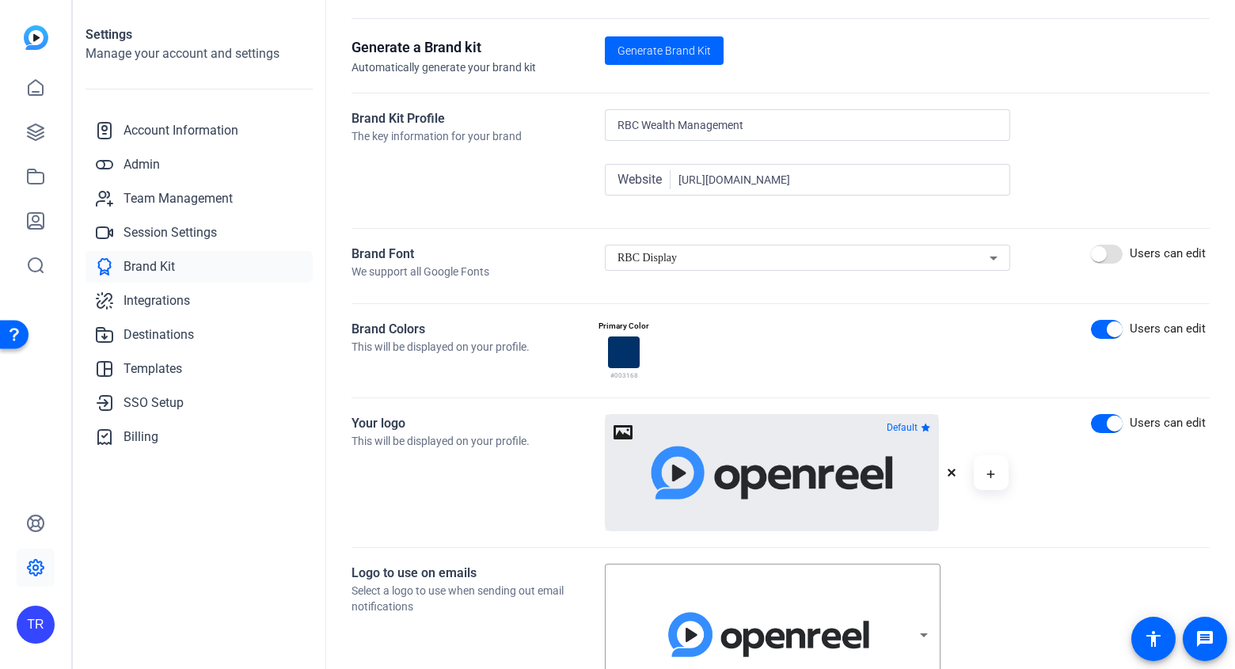
scroll to position [142, 0]
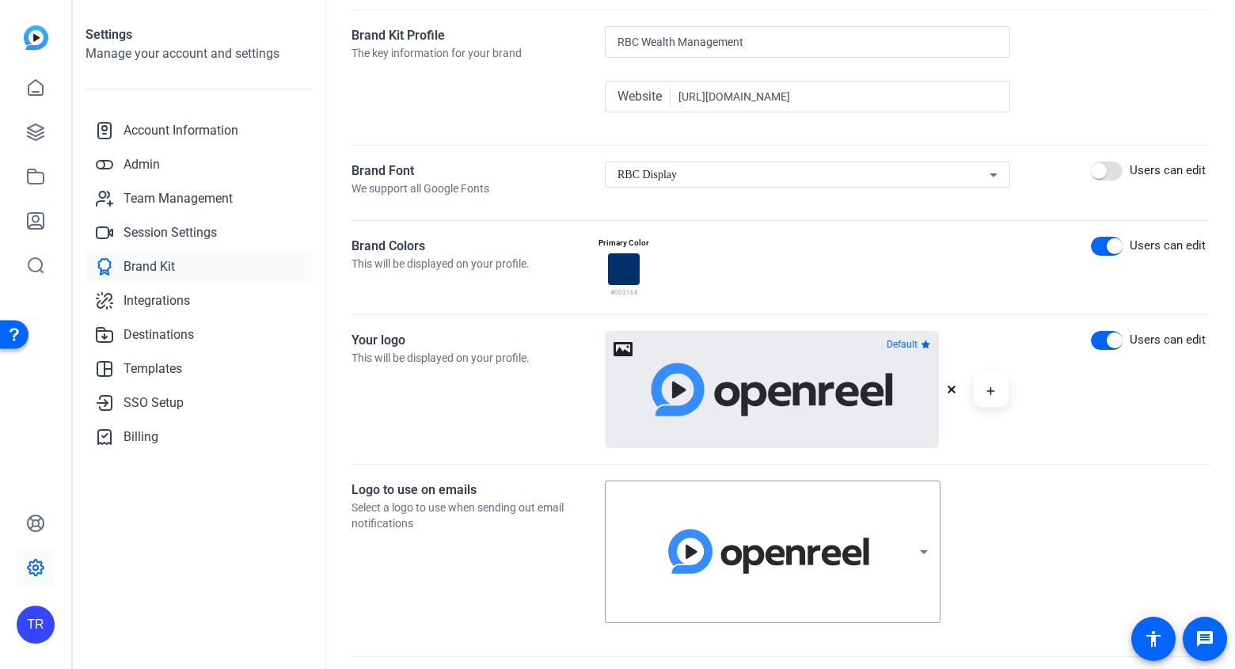
click at [948, 388] on icon "button" at bounding box center [951, 389] width 9 height 9
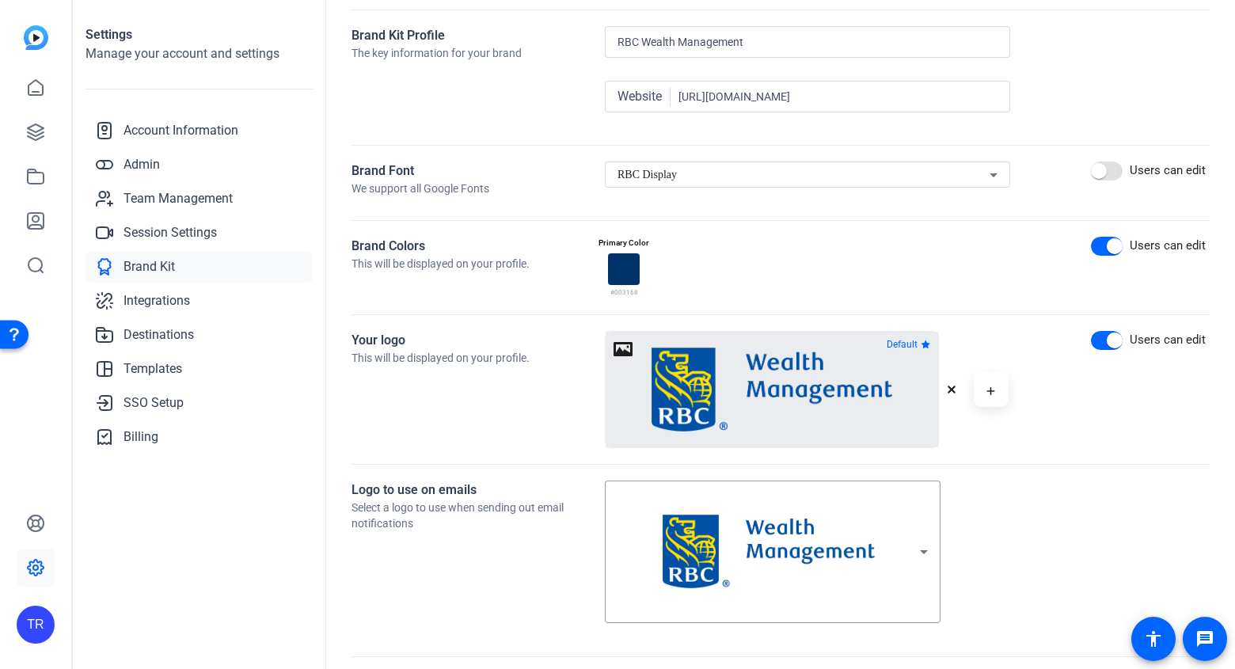
click at [506, 573] on div "Logo to use on emails Select a logo to use when sending out email notifications" at bounding box center [477, 560] width 253 height 160
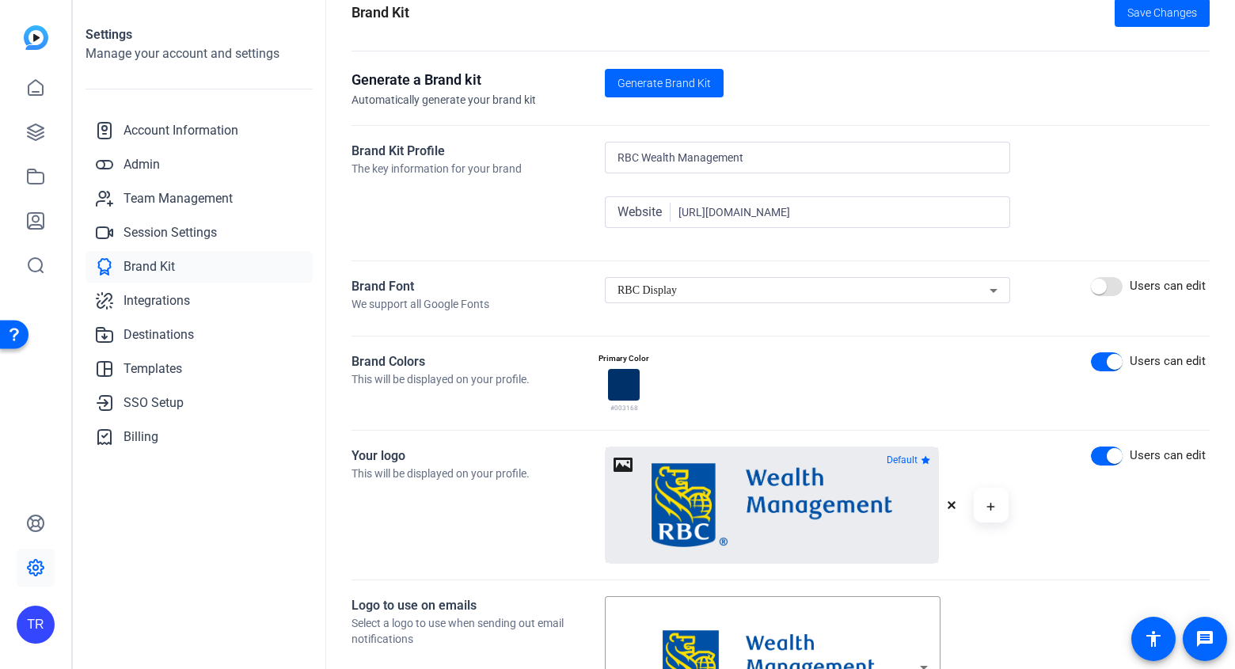
scroll to position [0, 0]
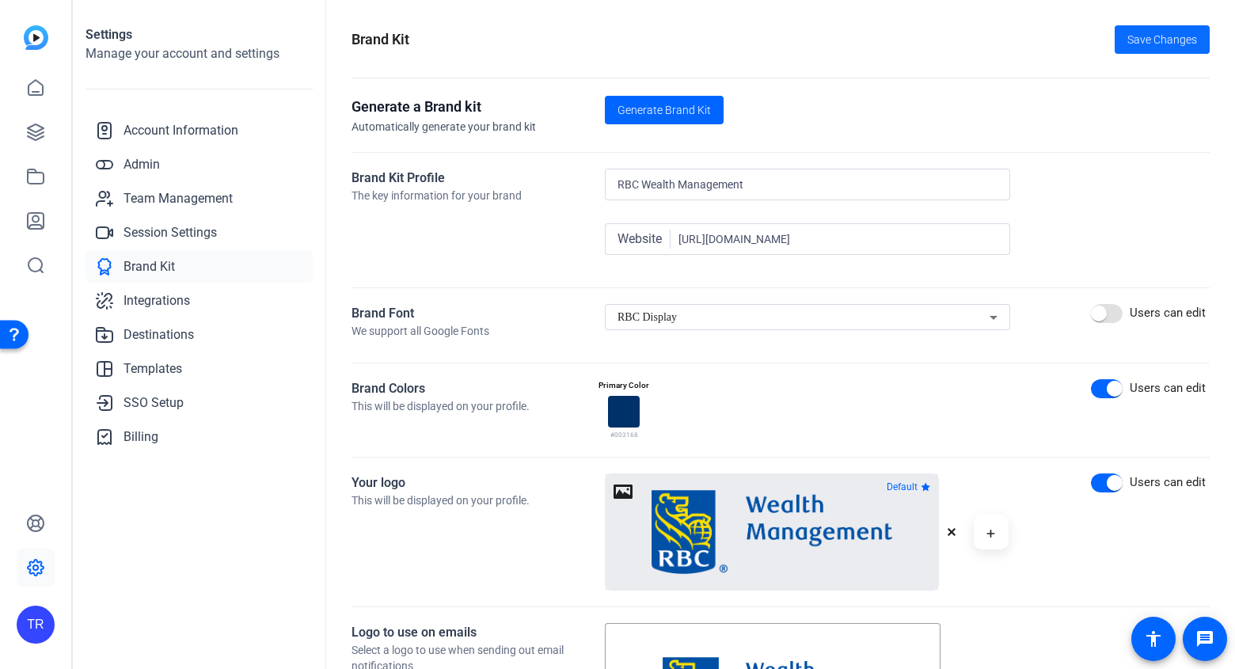
click at [1168, 44] on span "Save Changes" at bounding box center [1162, 40] width 70 height 17
click at [31, 93] on icon at bounding box center [35, 87] width 19 height 19
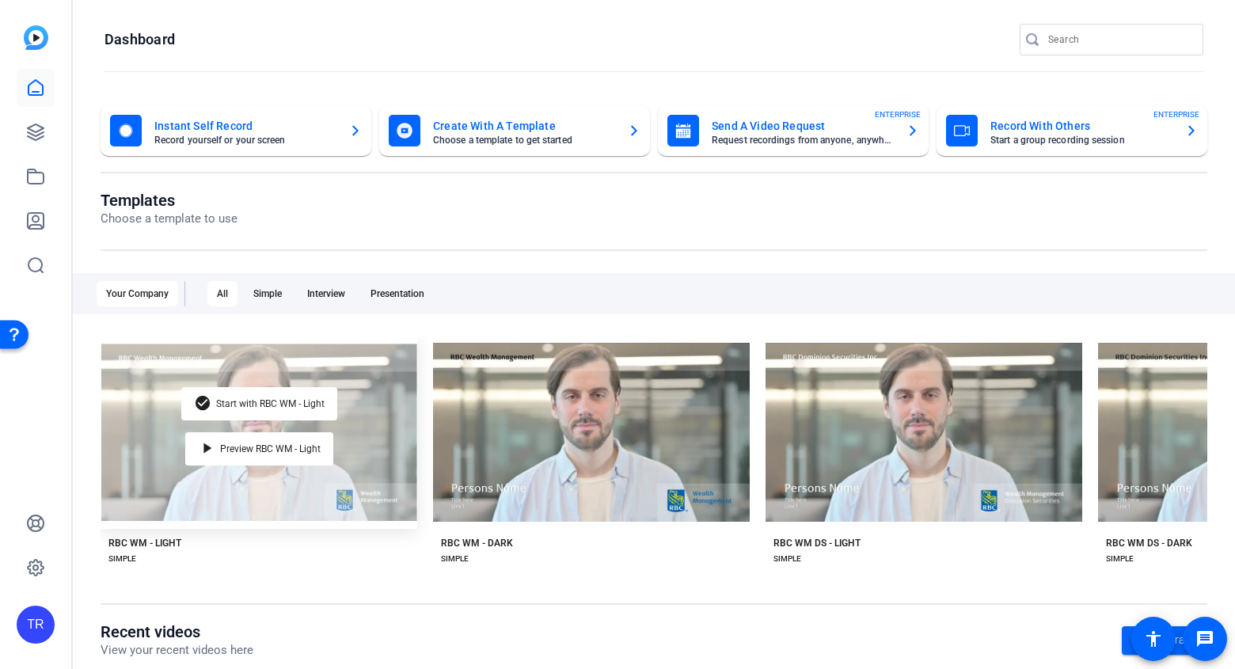
click at [158, 477] on div "check_circle Start with RBC WM - Light play_arrow Preview RBC WM - Light" at bounding box center [259, 432] width 317 height 193
click at [194, 480] on div "check_circle Start with RBC WM - Light play_arrow Preview RBC WM - Light" at bounding box center [259, 432] width 317 height 193
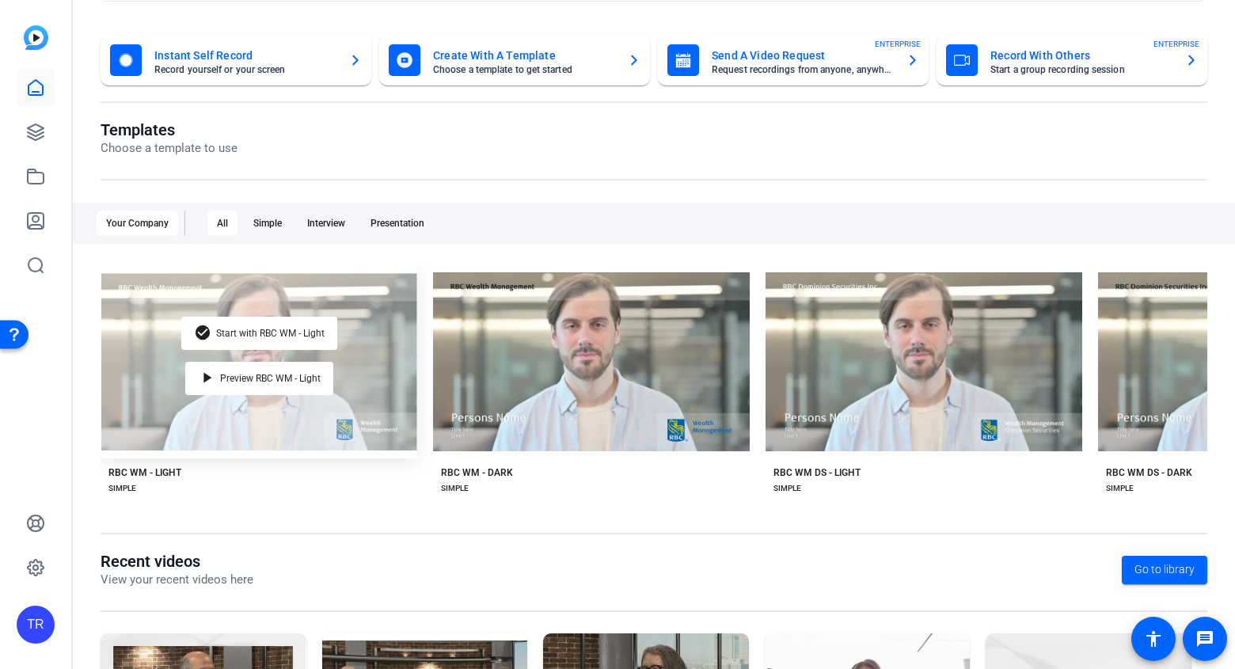
scroll to position [234, 0]
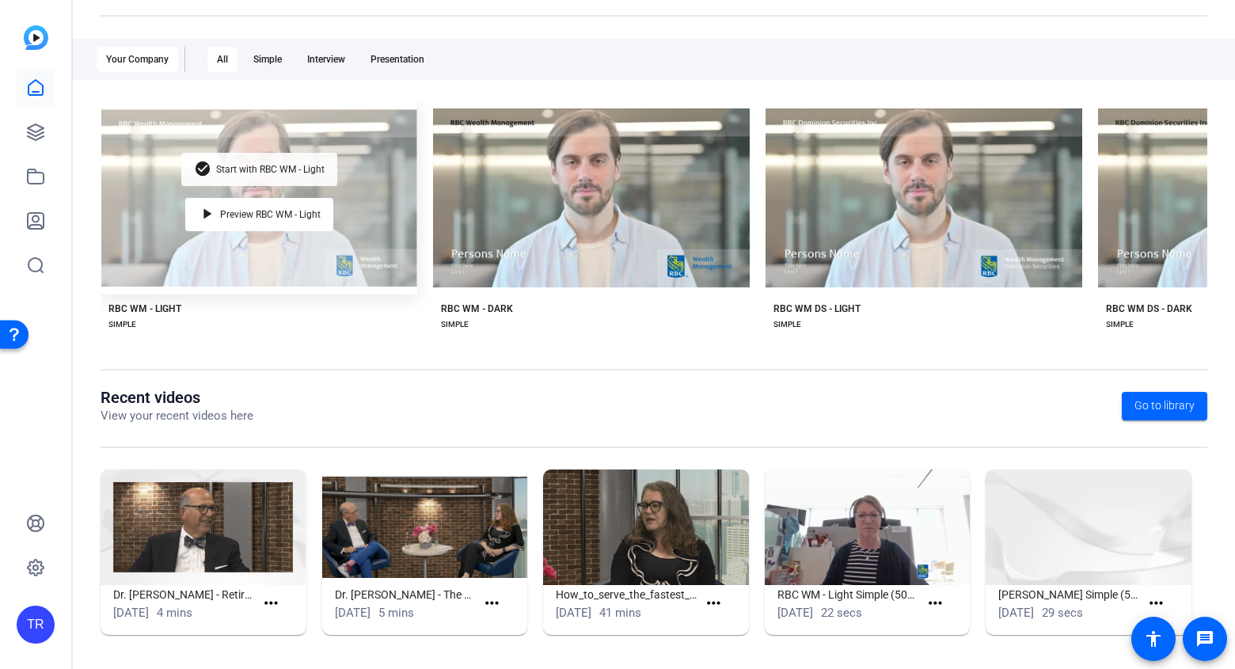
click at [264, 169] on span "Start with RBC WM - Light" at bounding box center [270, 169] width 108 height 9
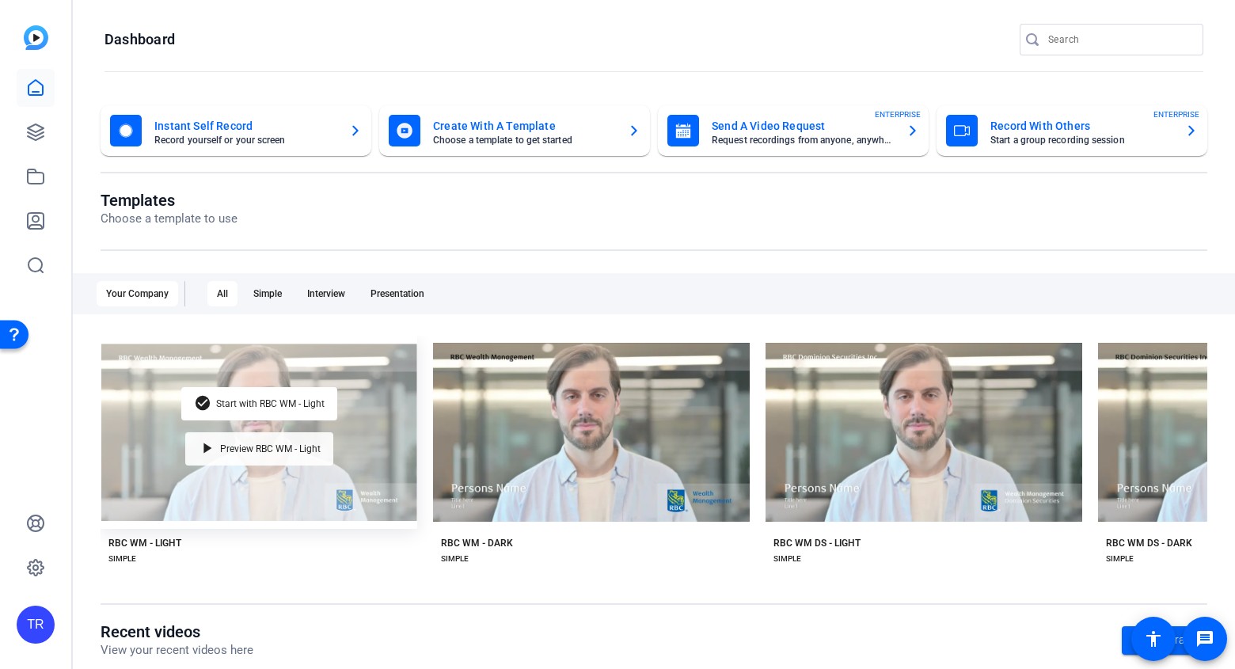
click at [309, 437] on div "play_arrow Preview RBC WM - Light" at bounding box center [259, 448] width 148 height 33
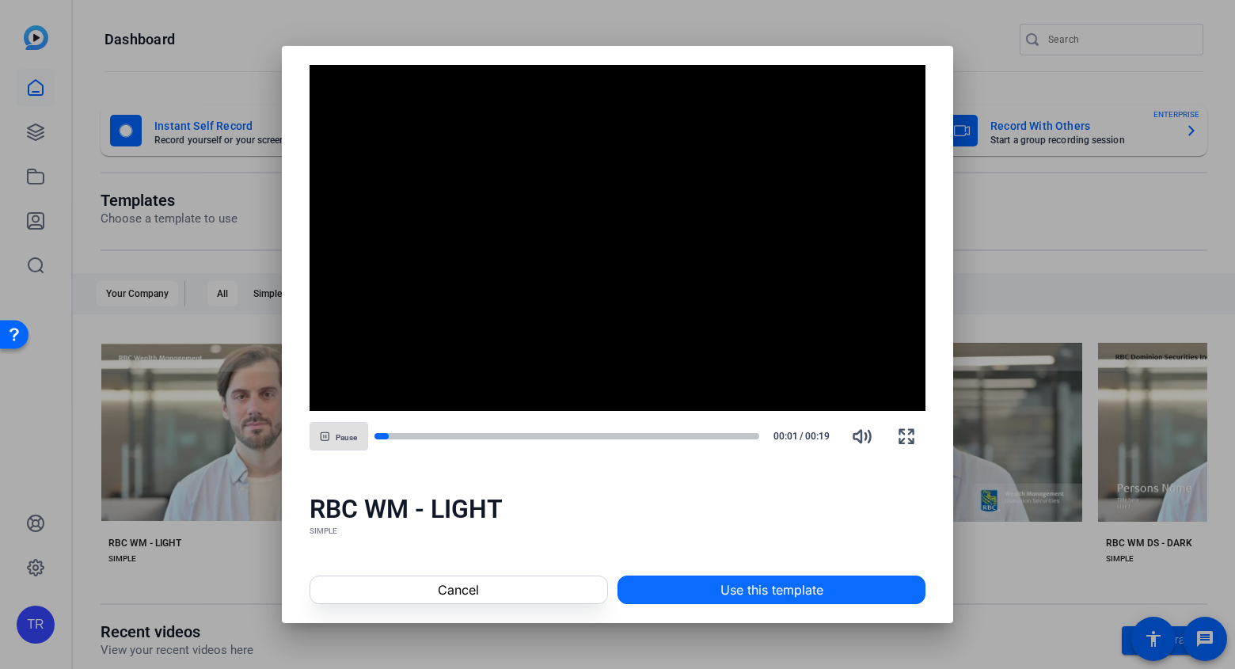
click at [780, 593] on span "Use this template" at bounding box center [771, 589] width 103 height 19
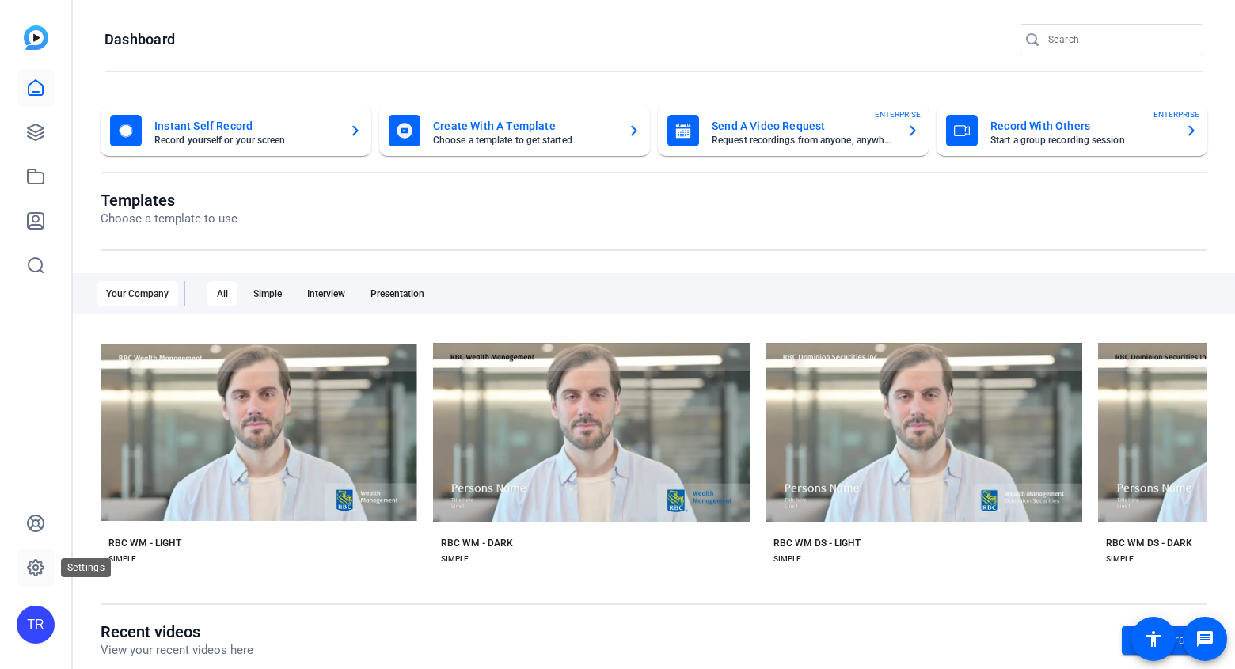
click at [39, 562] on icon at bounding box center [36, 568] width 16 height 16
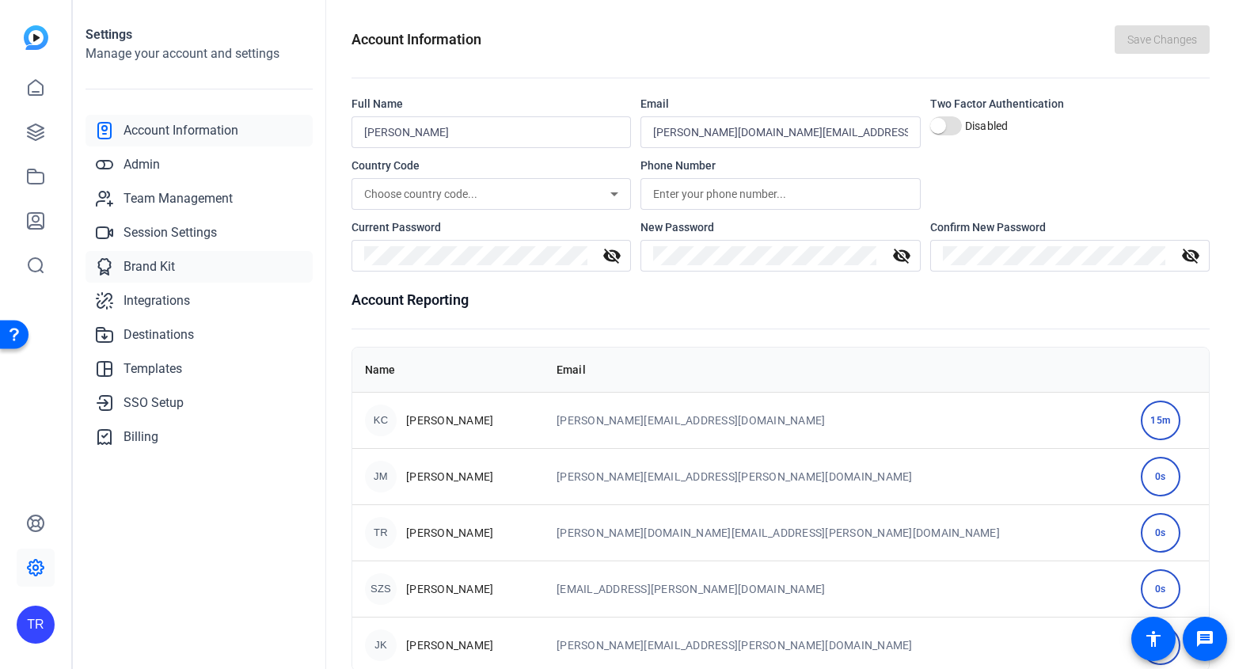
click at [153, 263] on span "Brand Kit" at bounding box center [148, 266] width 51 height 19
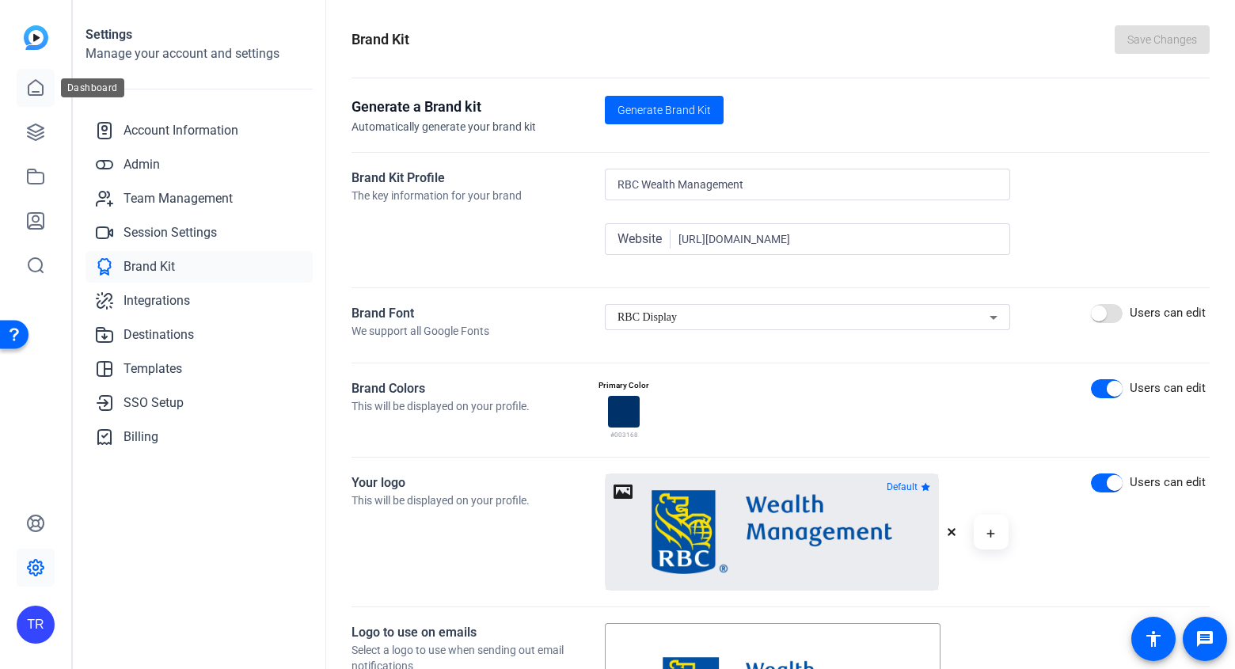
click at [31, 86] on icon at bounding box center [35, 87] width 19 height 19
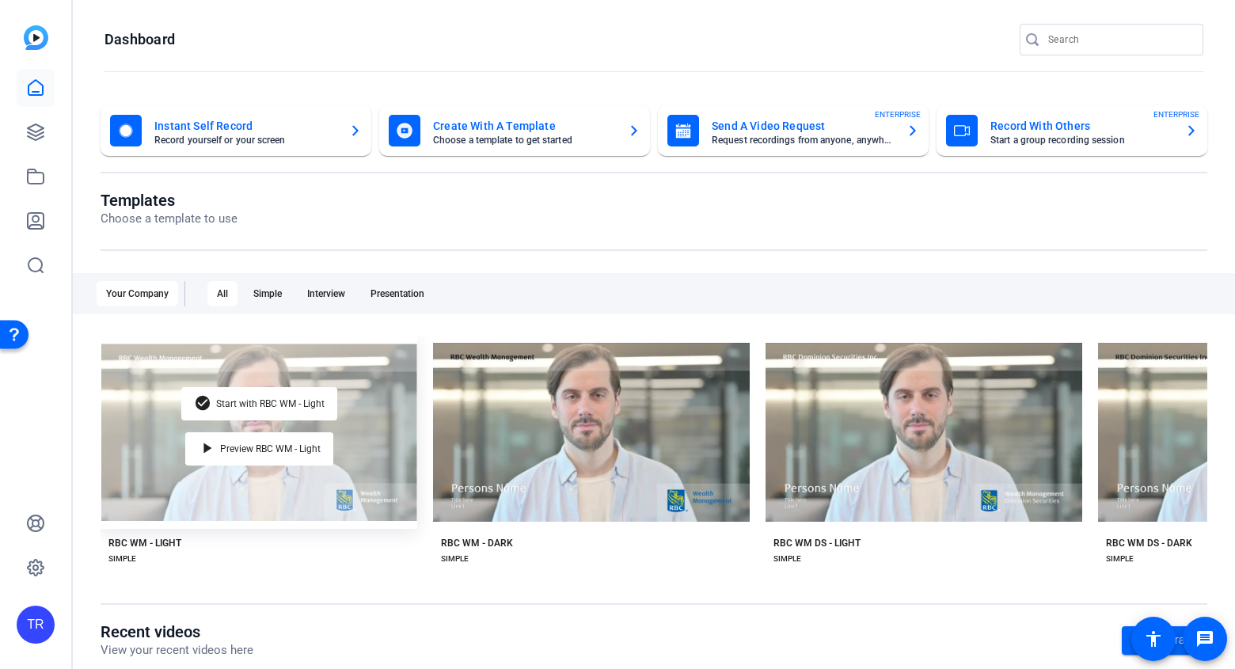
click at [340, 481] on div "check_circle Start with RBC WM - Light play_arrow Preview RBC WM - Light" at bounding box center [259, 432] width 317 height 193
click at [291, 477] on div "check_circle Start with RBC WM - Light play_arrow Preview RBC WM - Light" at bounding box center [259, 432] width 317 height 193
click at [249, 493] on div "check_circle Start with RBC WM - Light play_arrow Preview RBC WM - Light" at bounding box center [259, 432] width 317 height 193
click at [235, 392] on div "check_circle Start with RBC WM - Light" at bounding box center [259, 403] width 156 height 33
